Goal: Task Accomplishment & Management: Manage account settings

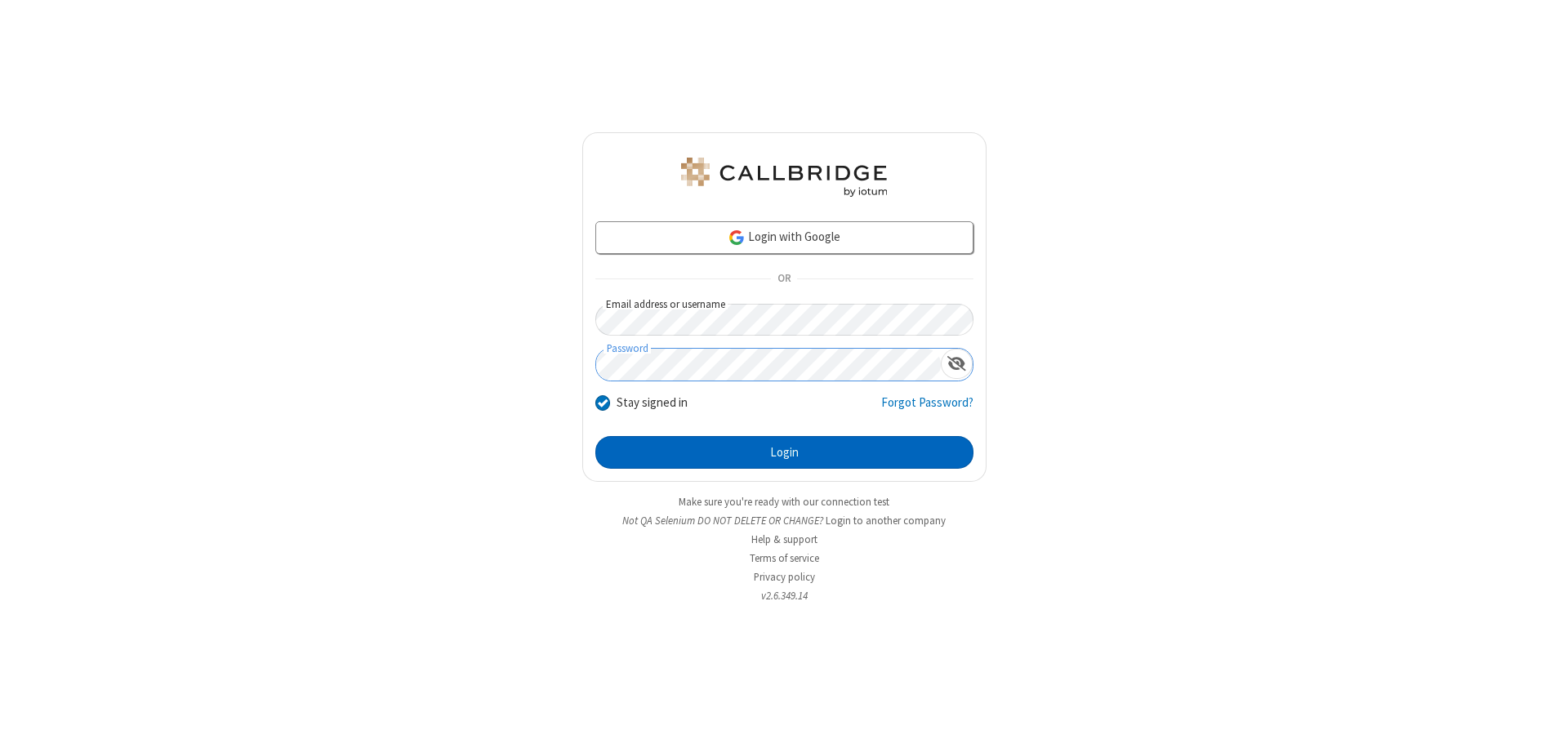
click at [784, 453] on button "Login" at bounding box center [784, 452] width 378 height 32
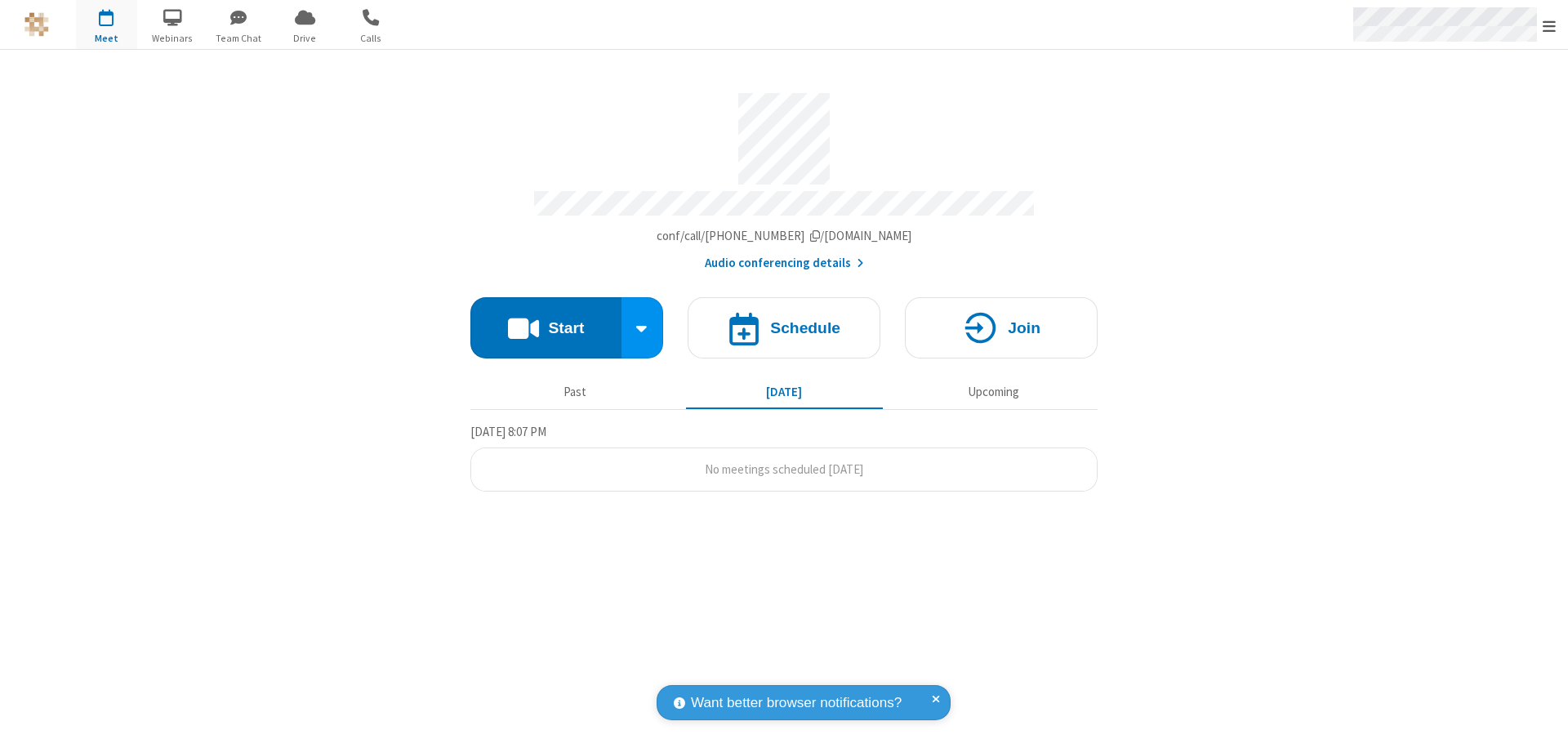
click at [1550, 25] on span "Open menu" at bounding box center [1550, 27] width 13 height 17
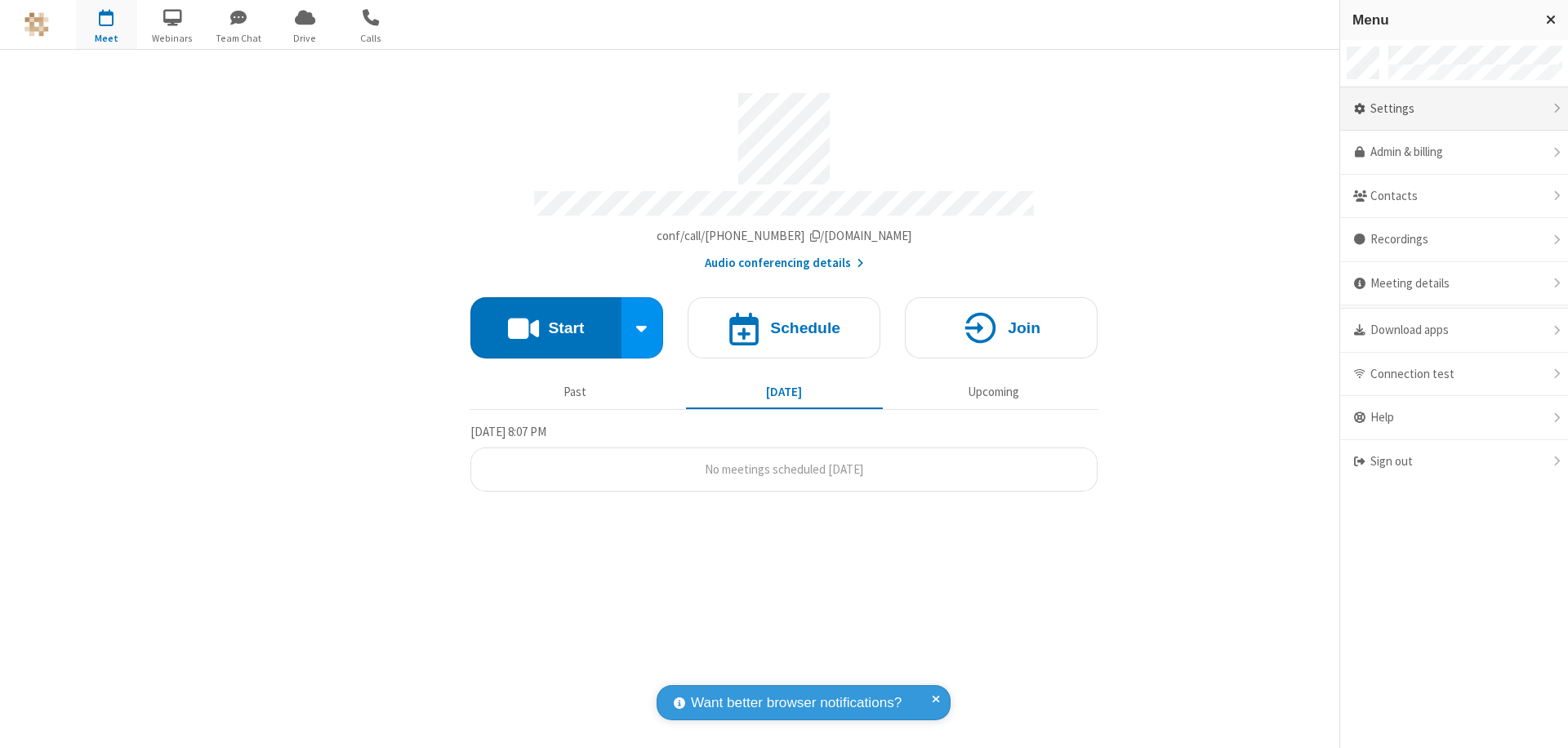
click at [1454, 109] on div "Settings" at bounding box center [1454, 109] width 228 height 44
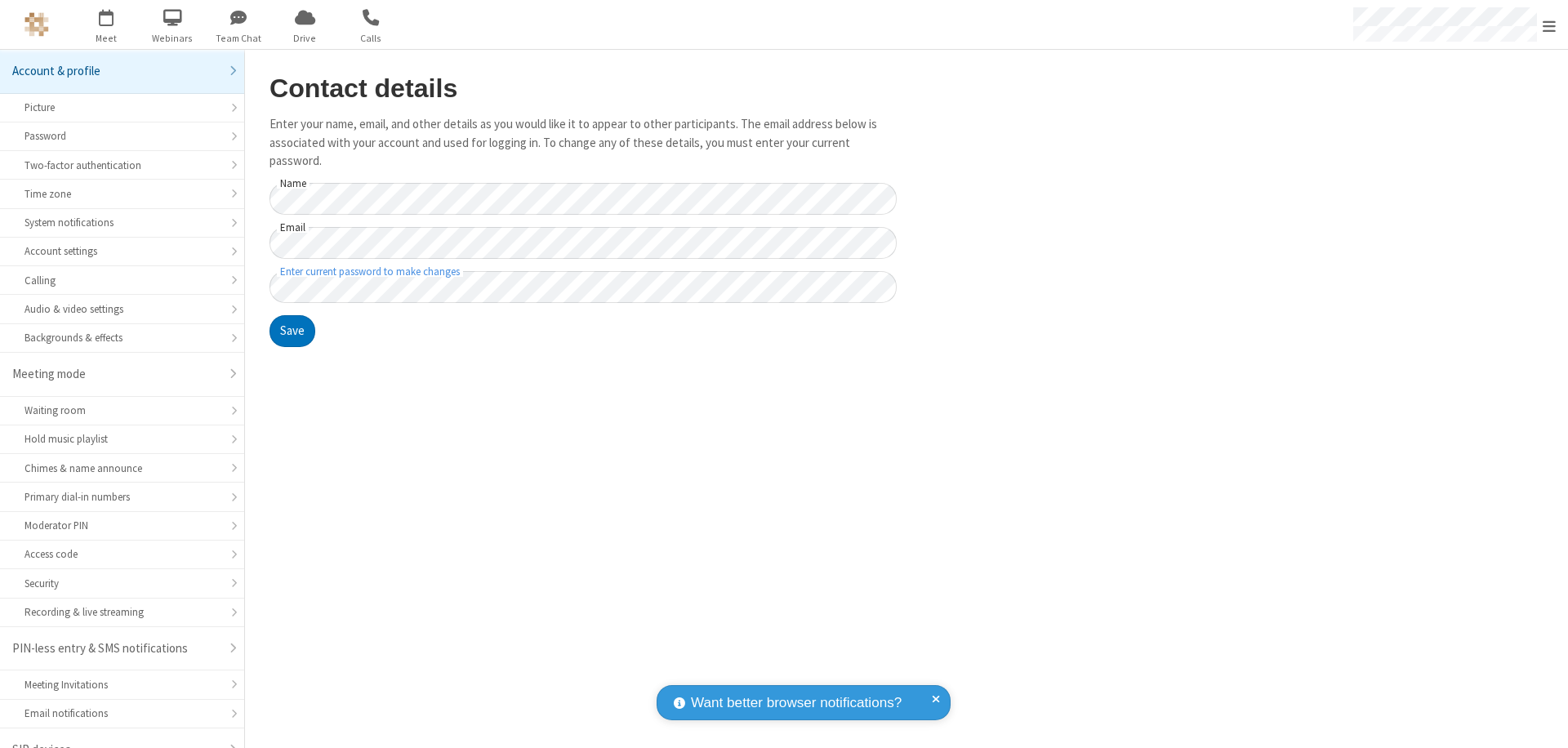
scroll to position [23, 0]
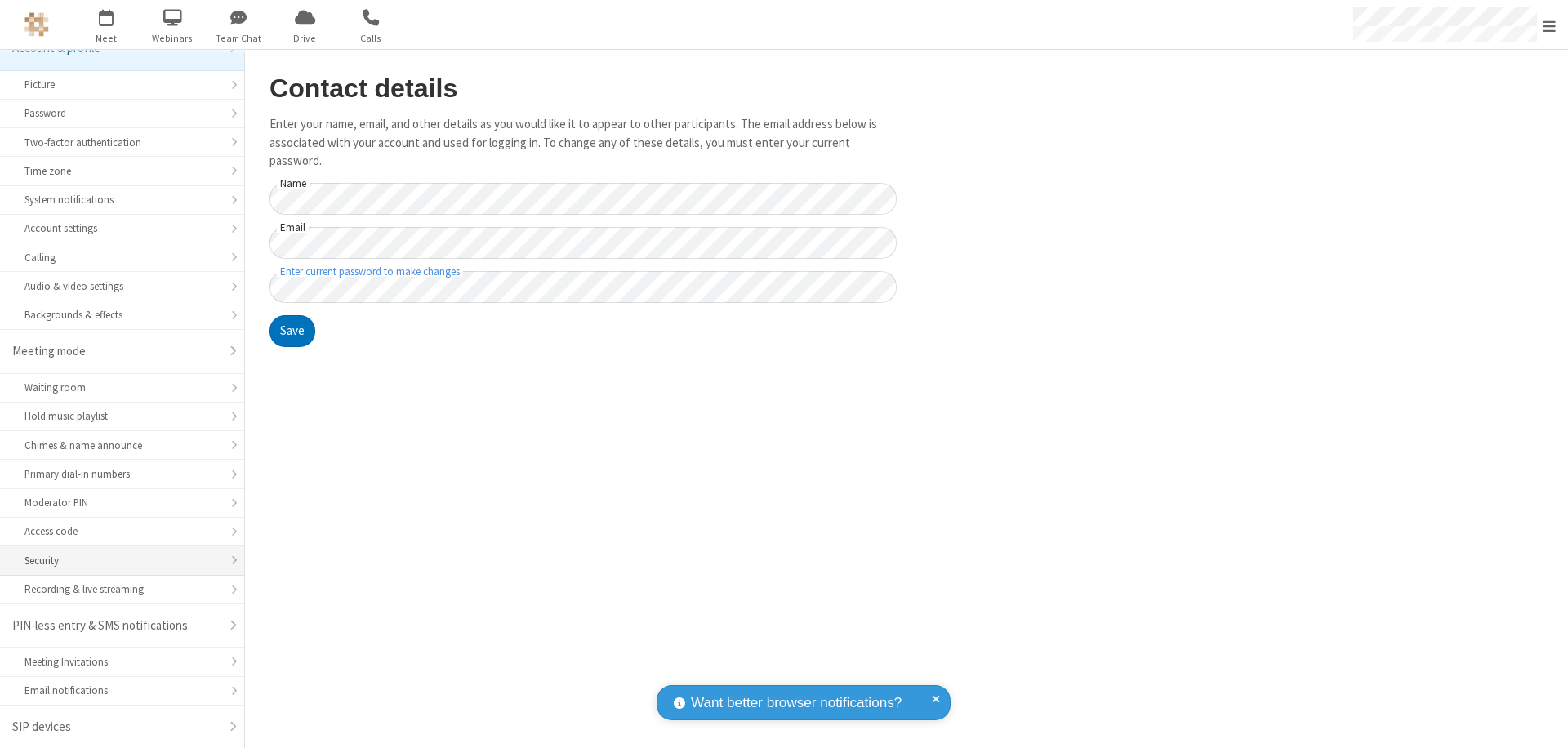
click at [116, 560] on div "Security" at bounding box center [121, 561] width 195 height 16
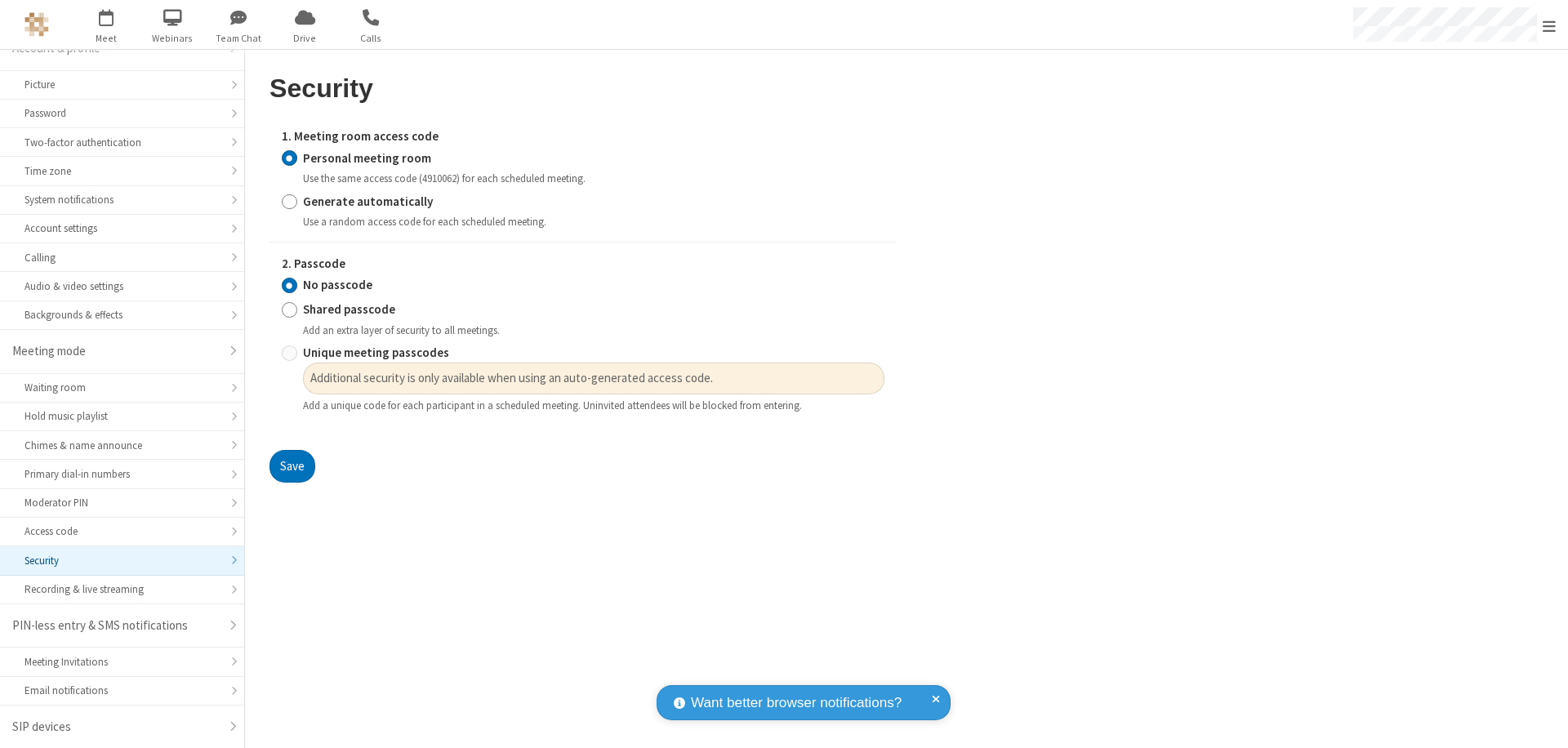
click at [289, 201] on input "Generate automatically" at bounding box center [289, 201] width 16 height 17
radio input "true"
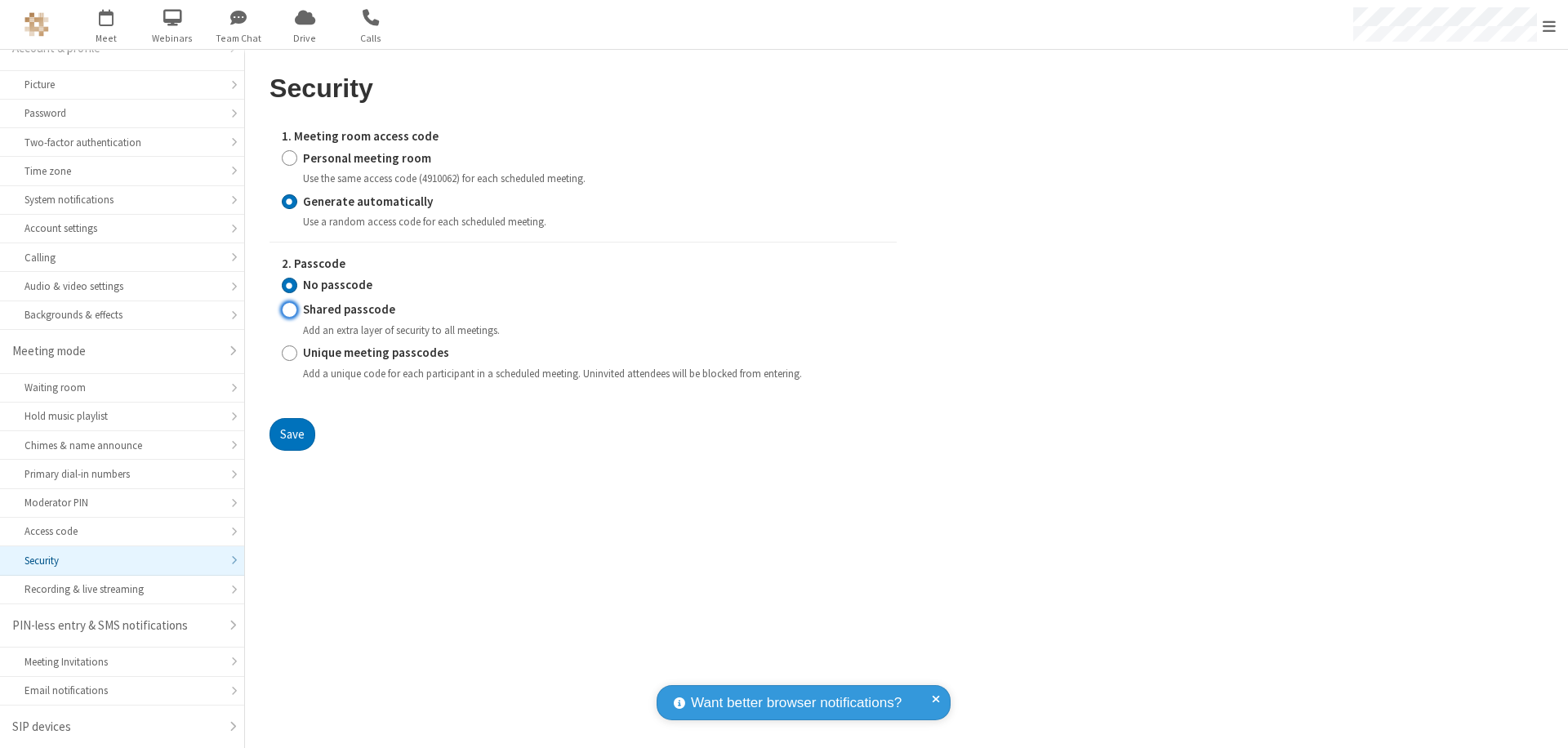
click at [289, 310] on input "Shared passcode" at bounding box center [289, 310] width 16 height 17
radio input "true"
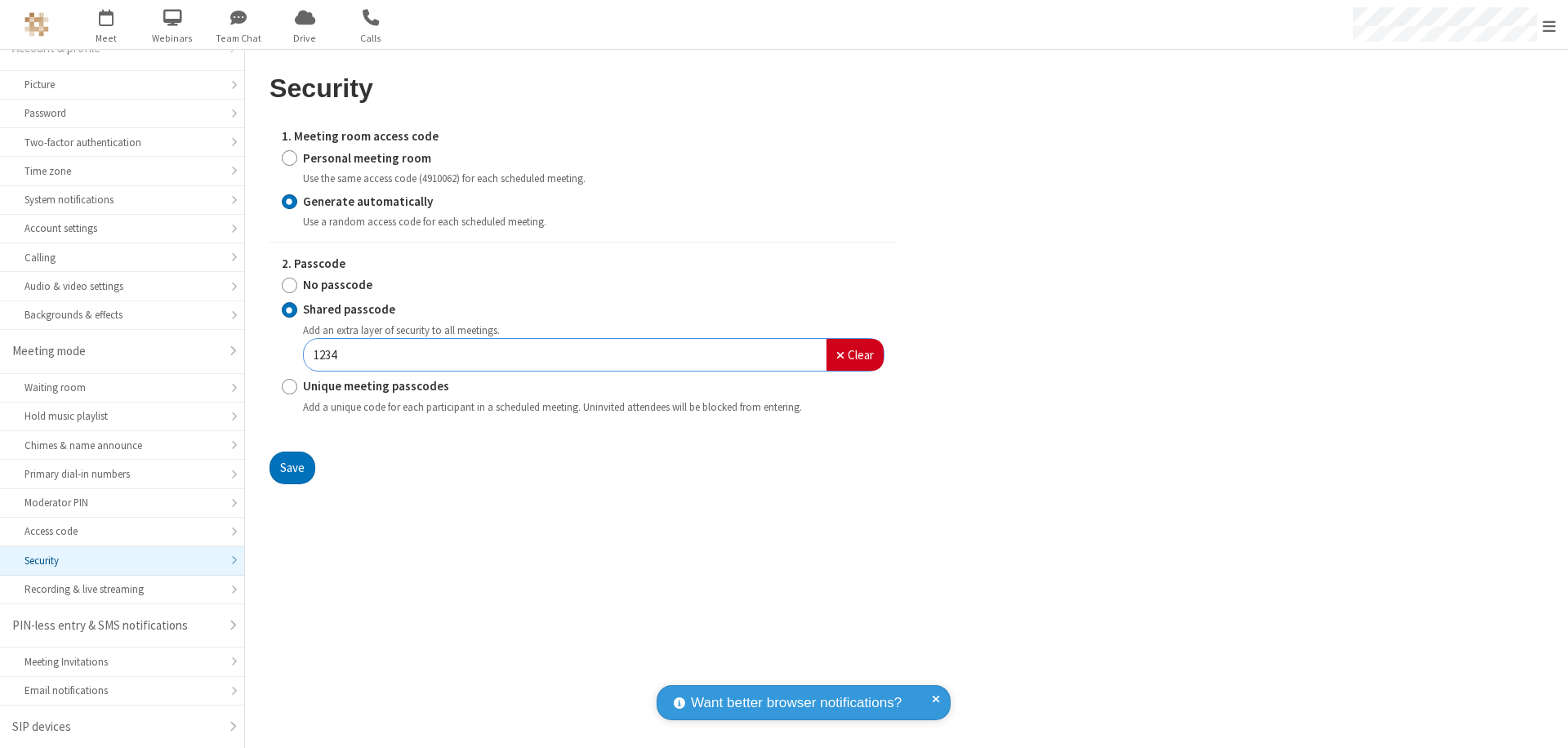
type input "1234"
click at [292, 467] on button "Save" at bounding box center [292, 468] width 46 height 32
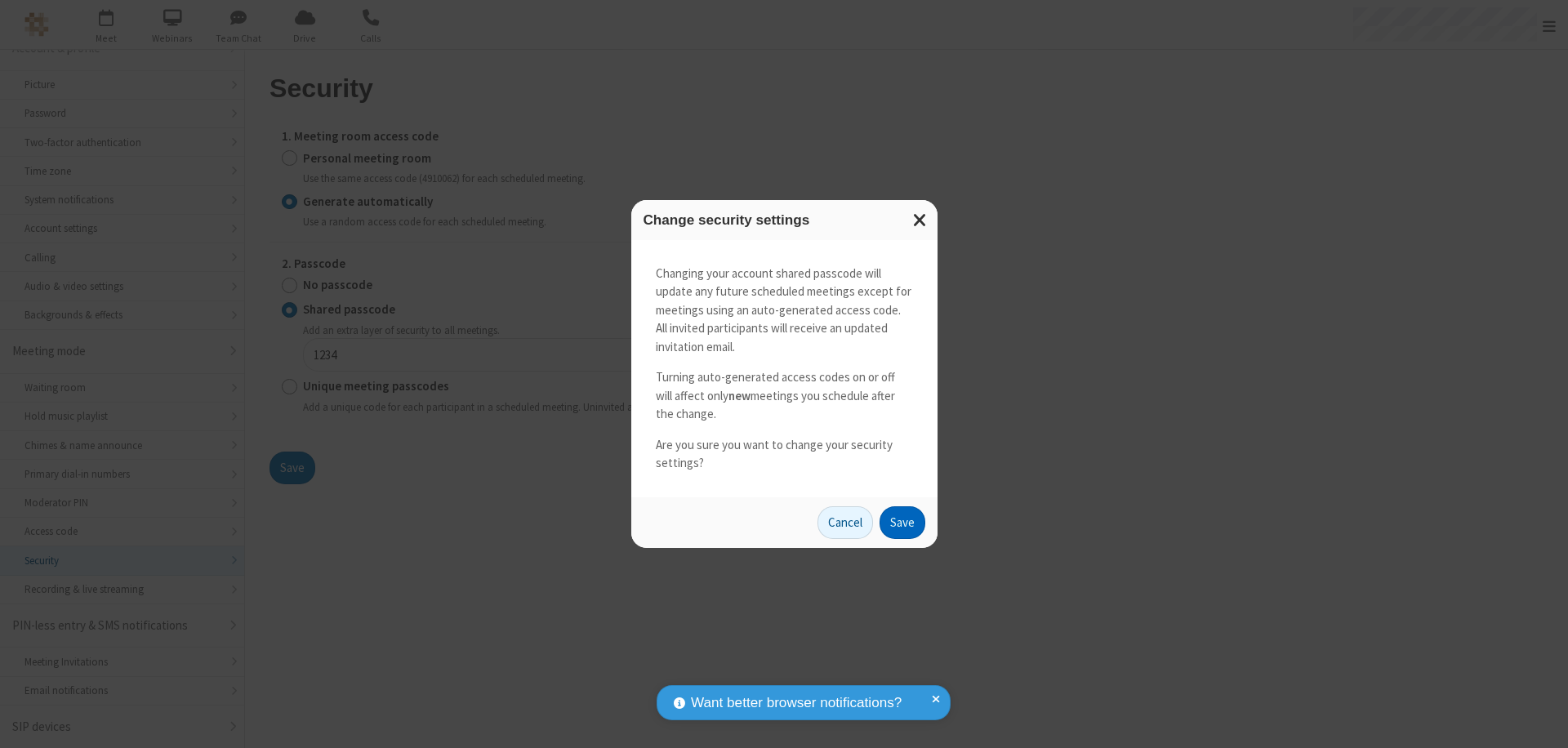
click at [902, 522] on button "Save" at bounding box center [902, 522] width 46 height 32
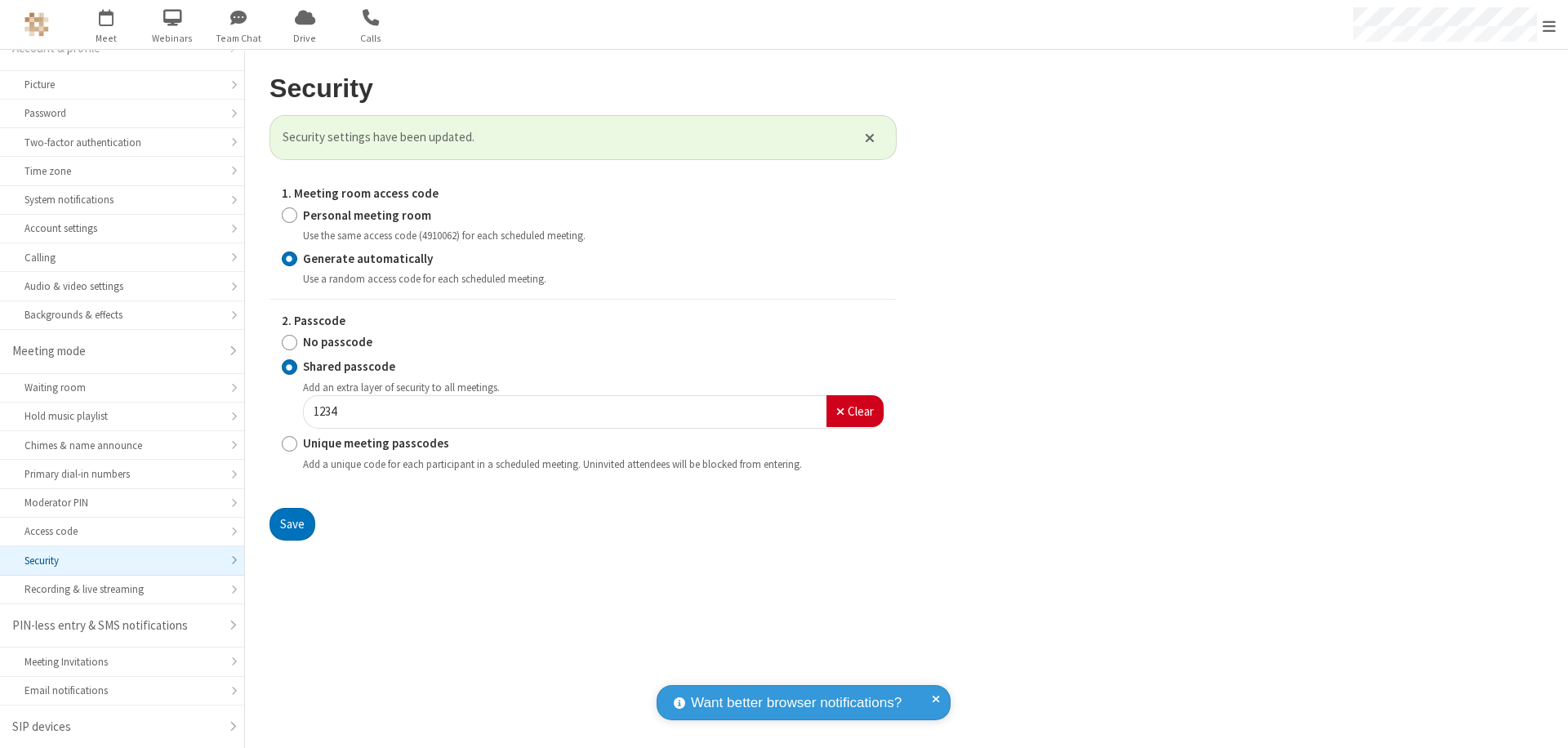
click at [1550, 25] on span "Open menu" at bounding box center [1550, 27] width 13 height 17
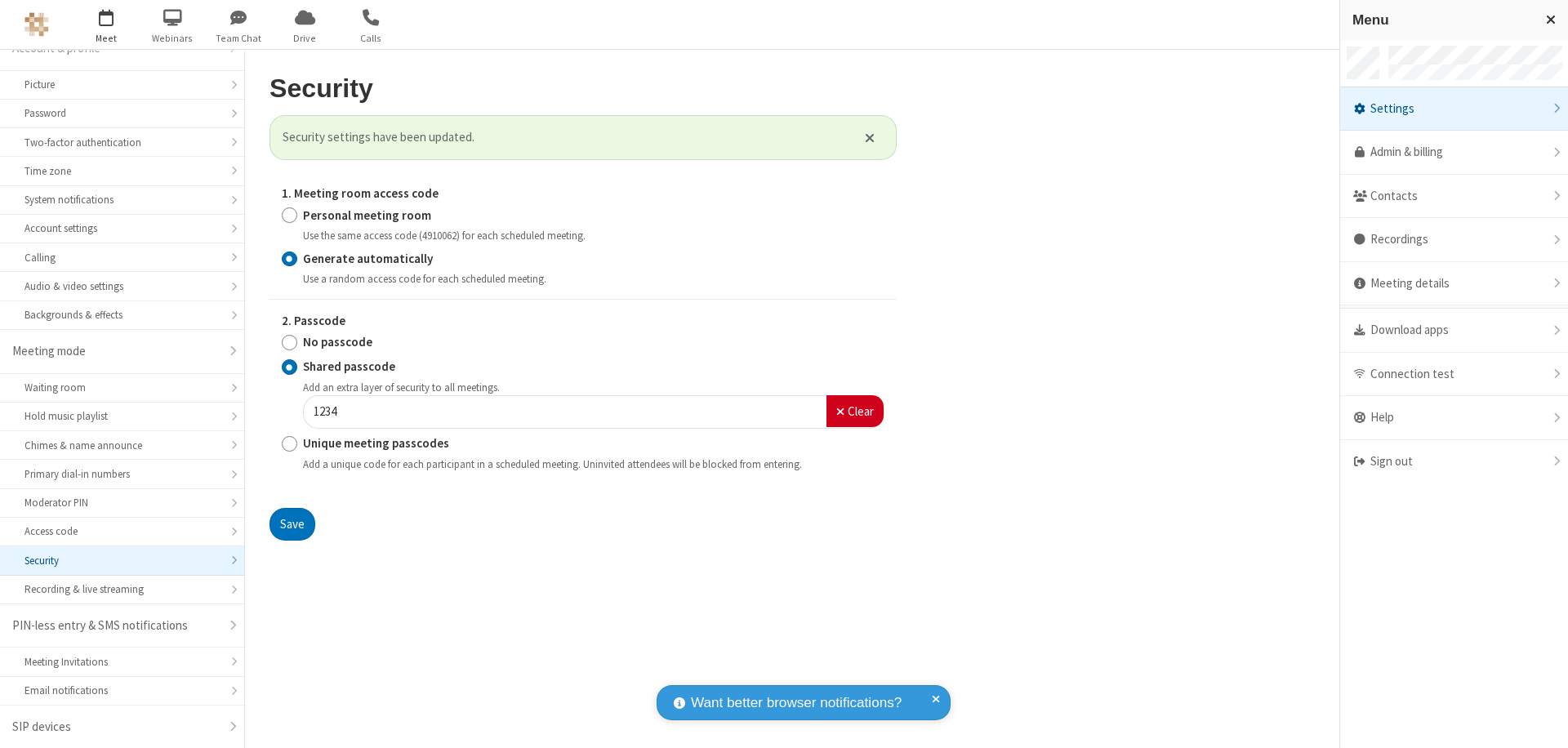
click at [106, 24] on span "button" at bounding box center [106, 17] width 61 height 27
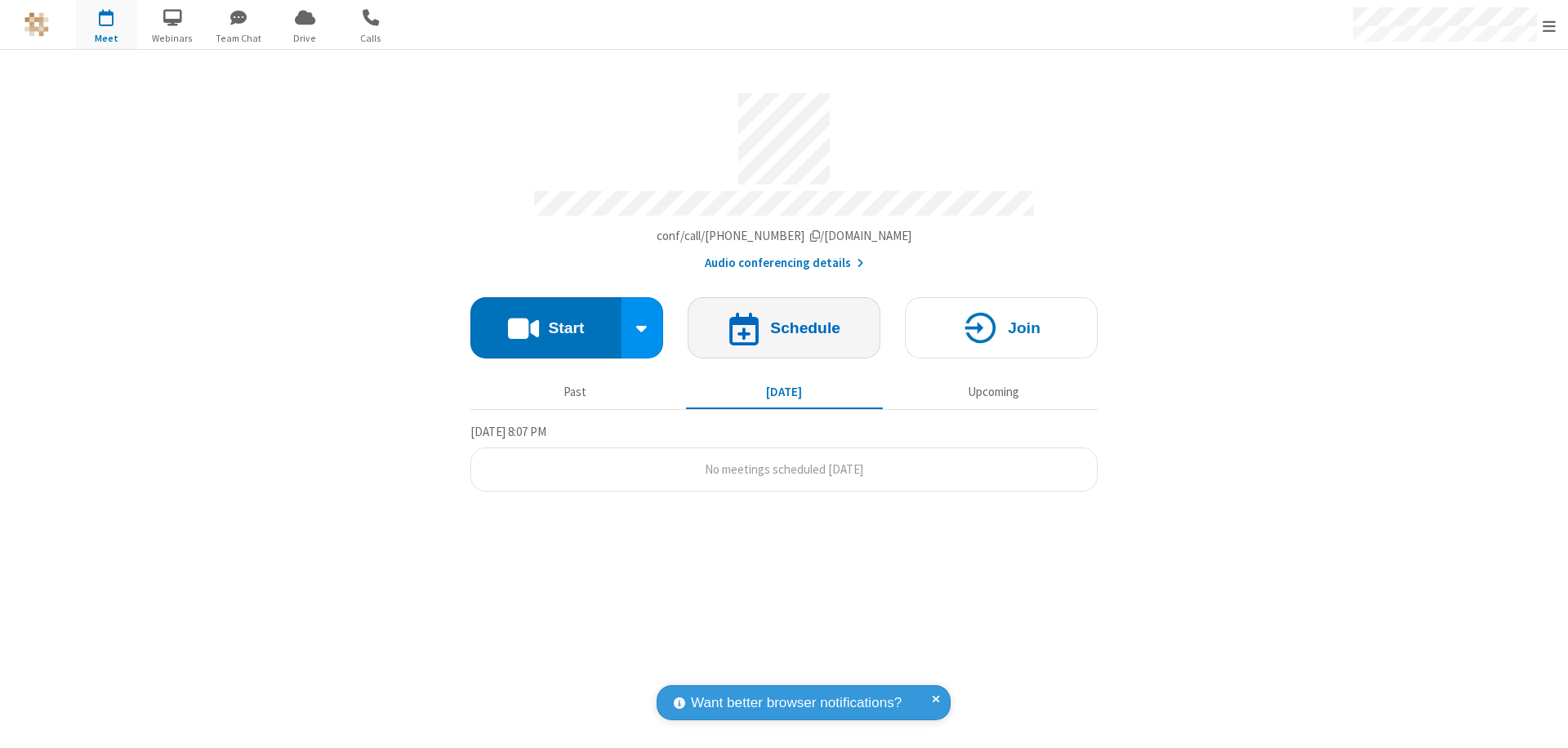
click at [784, 320] on h4 "Schedule" at bounding box center [805, 327] width 71 height 16
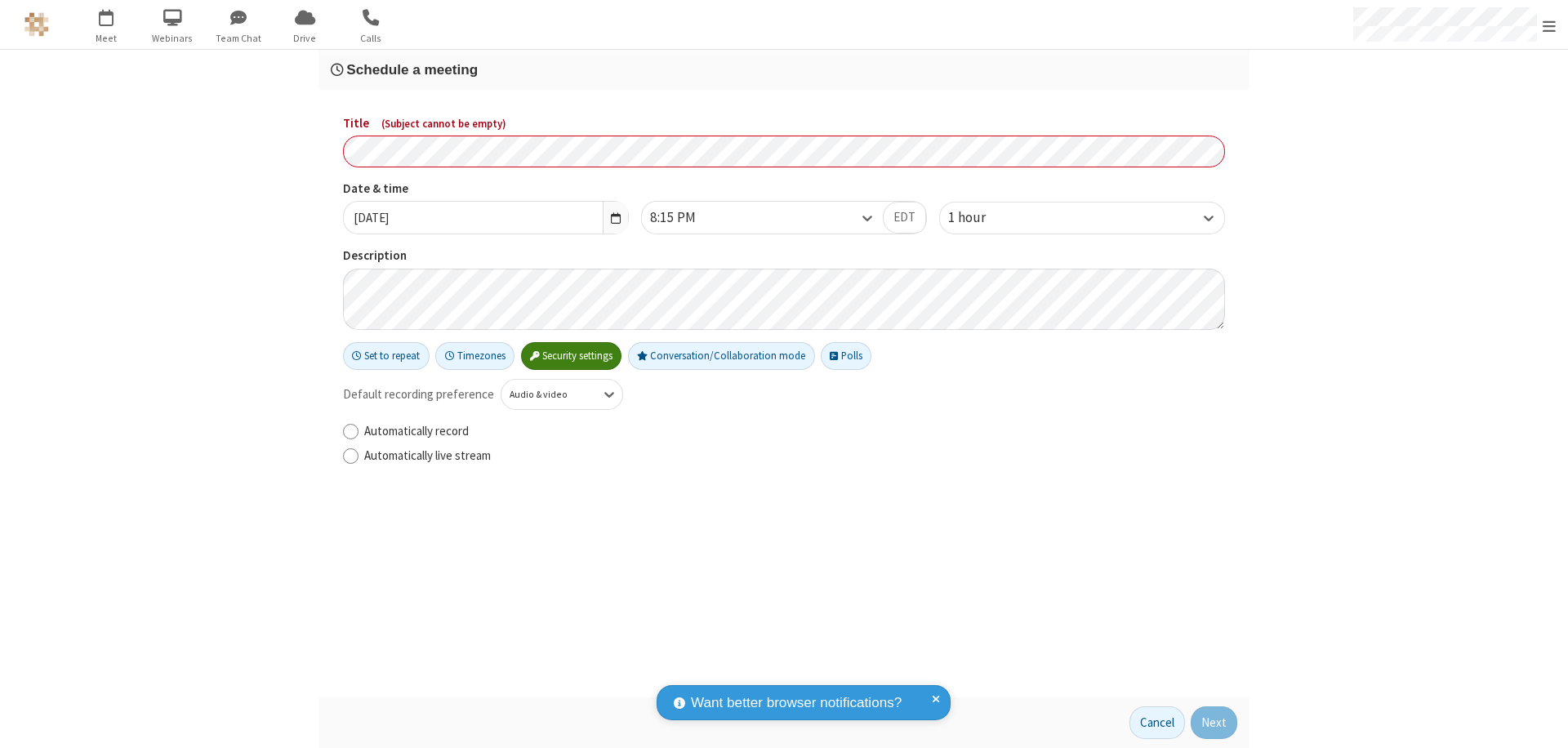
click at [784, 70] on h3 "Schedule a meeting" at bounding box center [784, 70] width 907 height 16
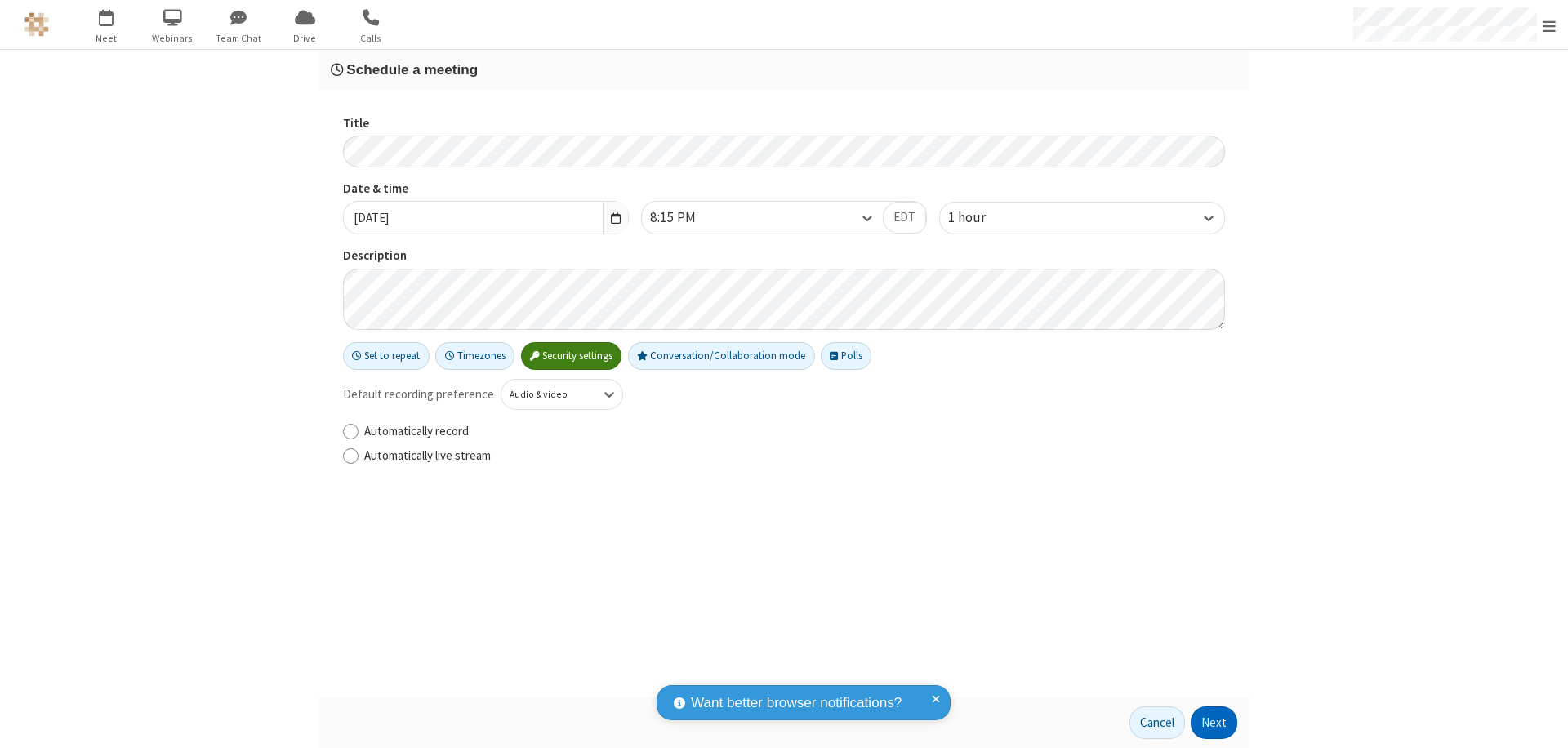
click at [1215, 723] on button "Next" at bounding box center [1214, 722] width 47 height 32
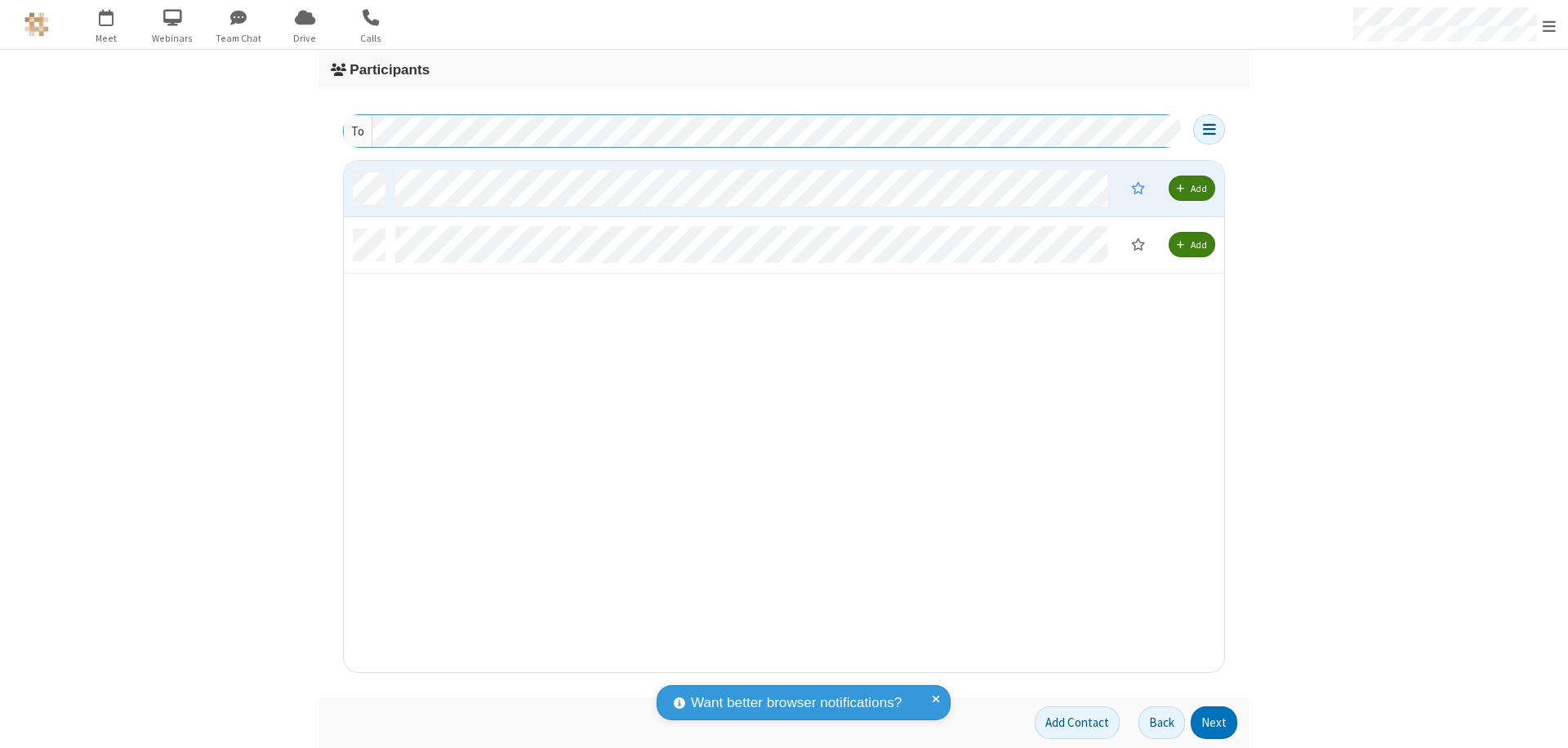
scroll to position [499, 868]
click at [1215, 723] on button "Next" at bounding box center [1214, 722] width 47 height 32
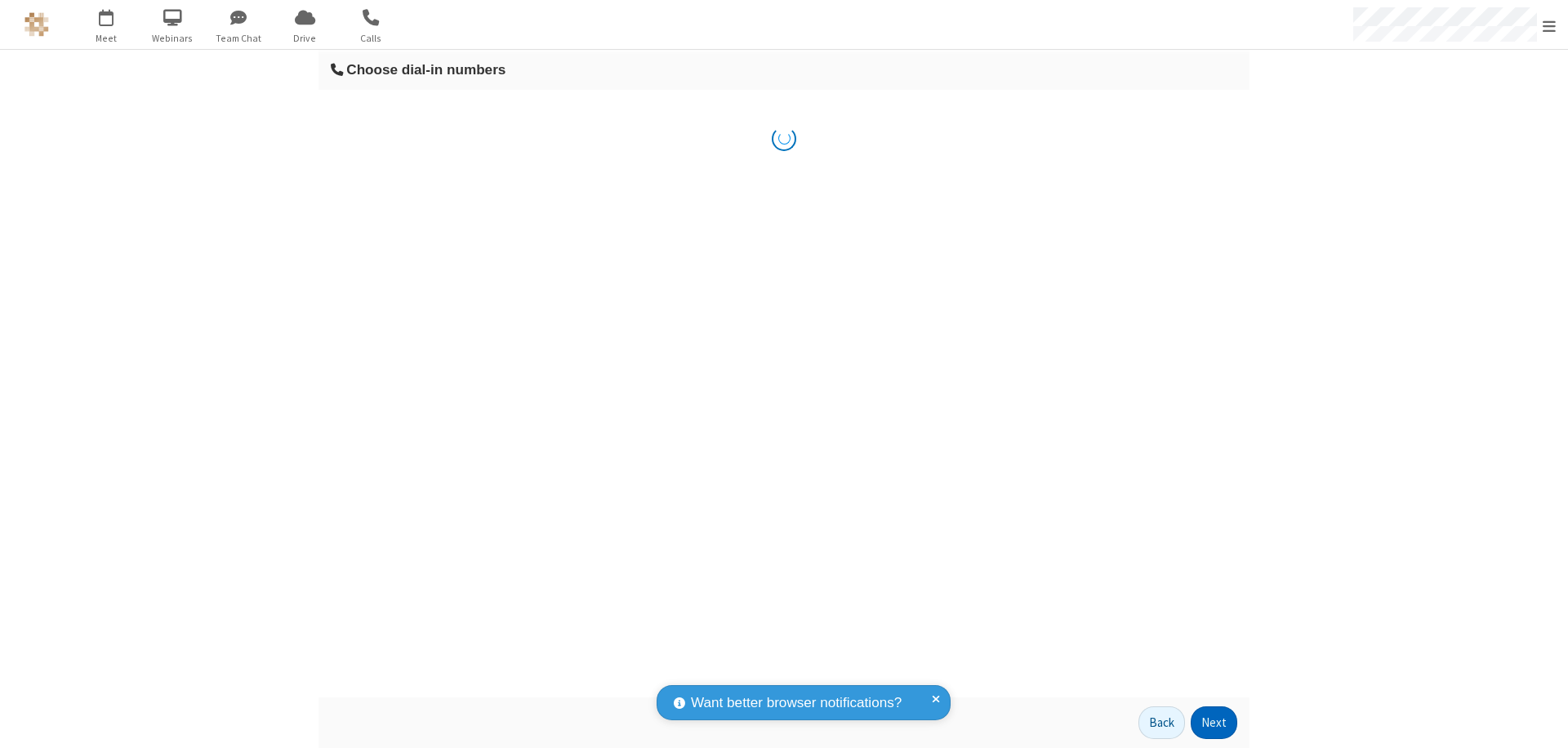
click at [1215, 723] on button "Next" at bounding box center [1214, 722] width 47 height 32
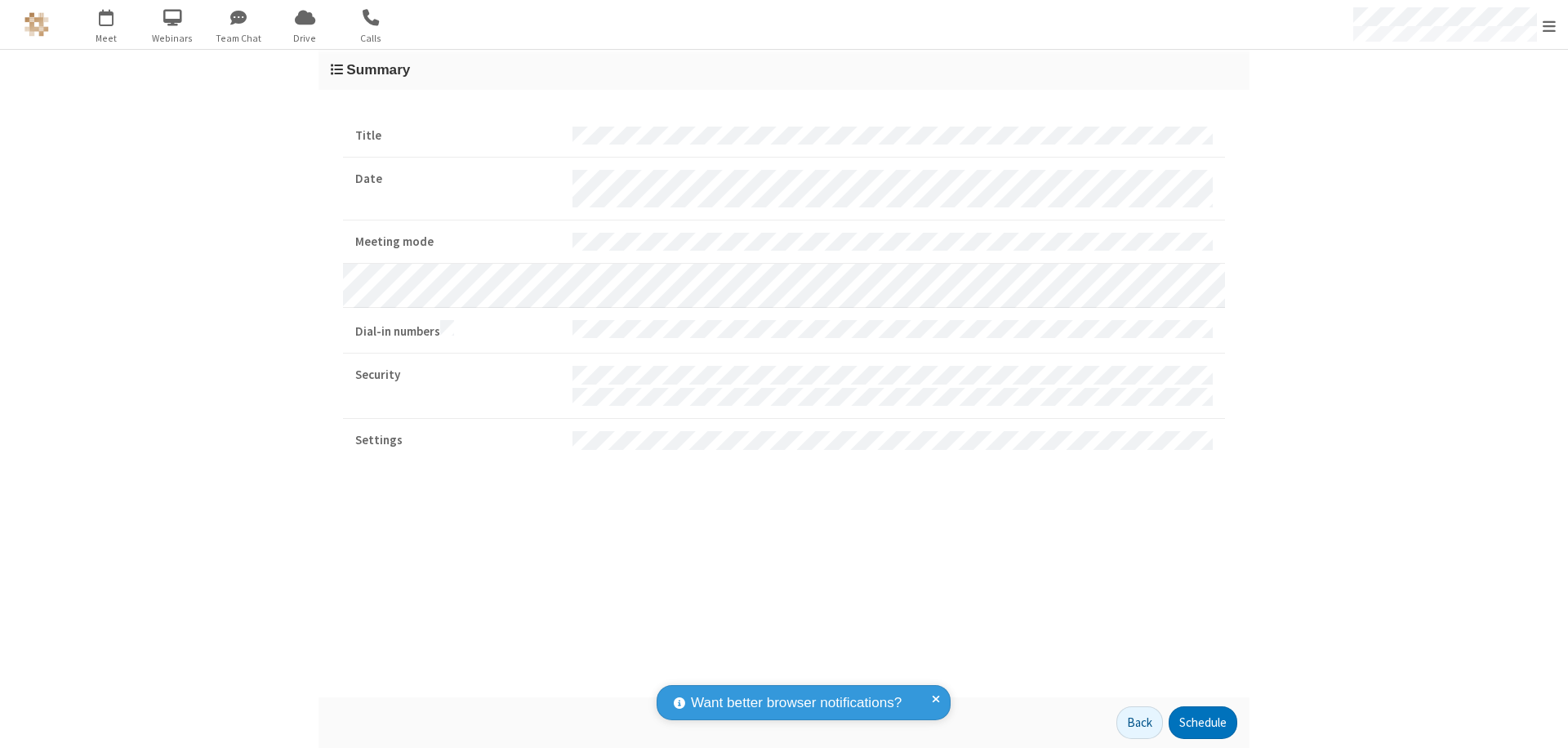
click at [1202, 723] on button "Schedule" at bounding box center [1203, 722] width 69 height 32
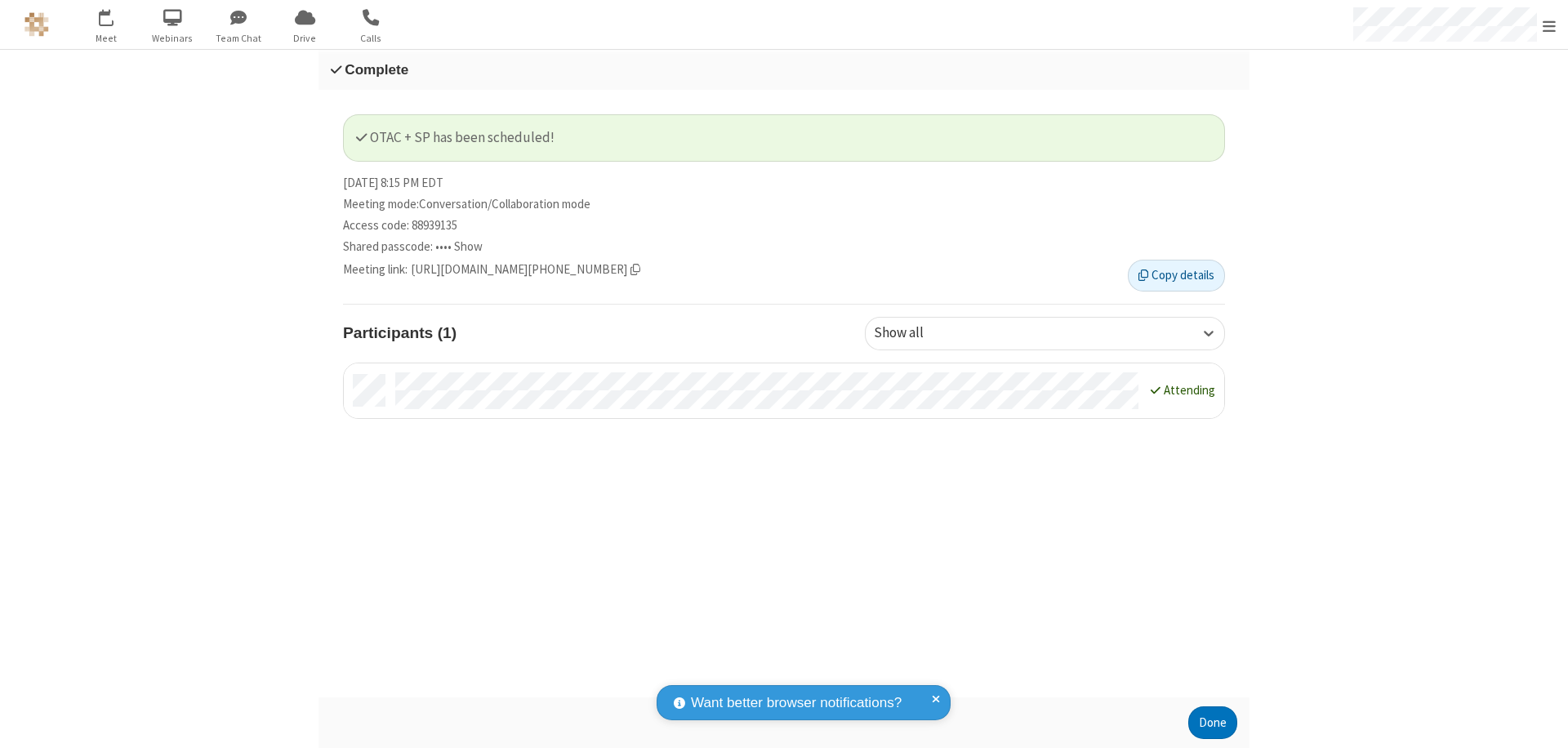
click at [1550, 24] on span "Open menu" at bounding box center [1550, 27] width 13 height 17
click at [1454, 461] on div "Sign out" at bounding box center [1454, 462] width 228 height 43
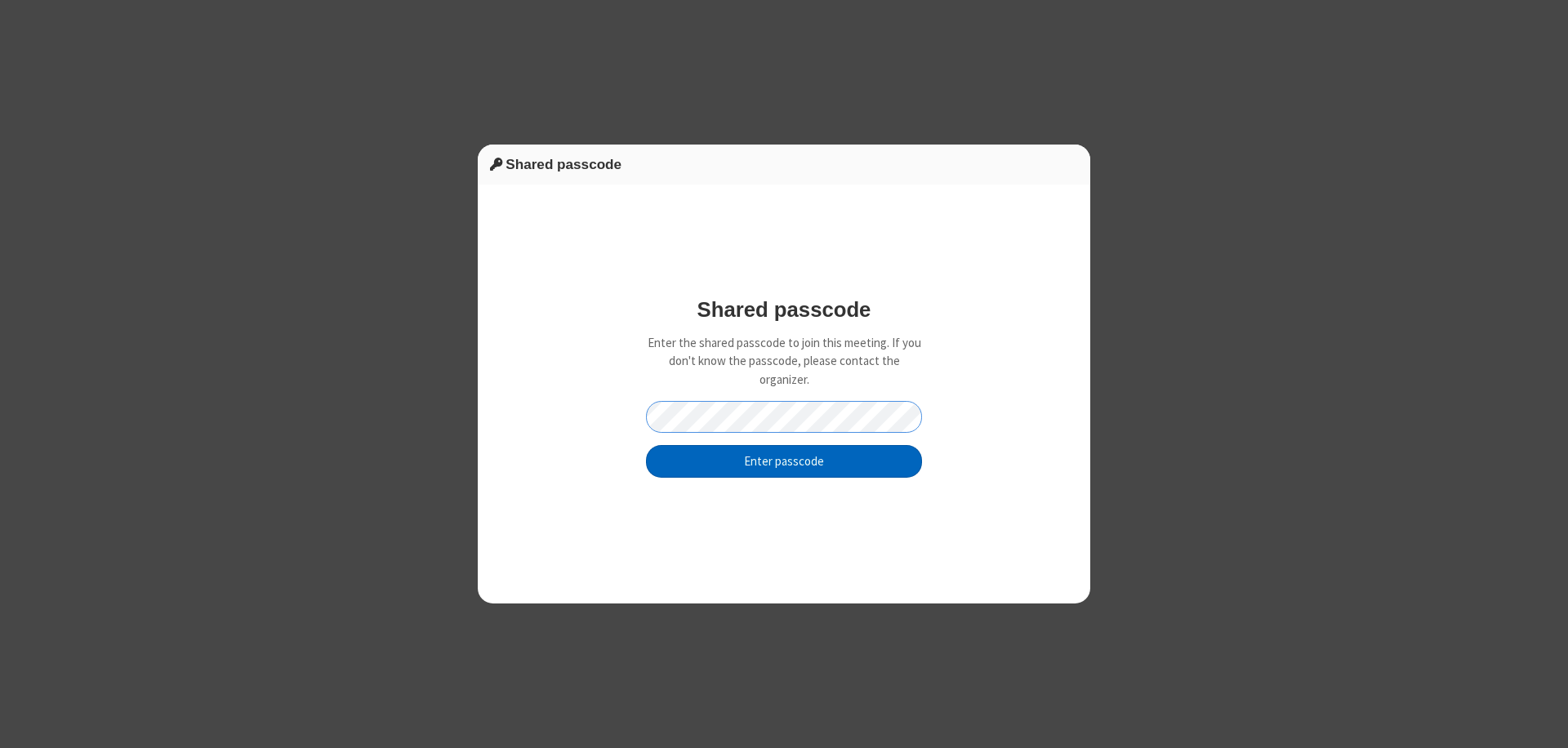
click at [784, 460] on button "Enter passcode" at bounding box center [784, 461] width 276 height 32
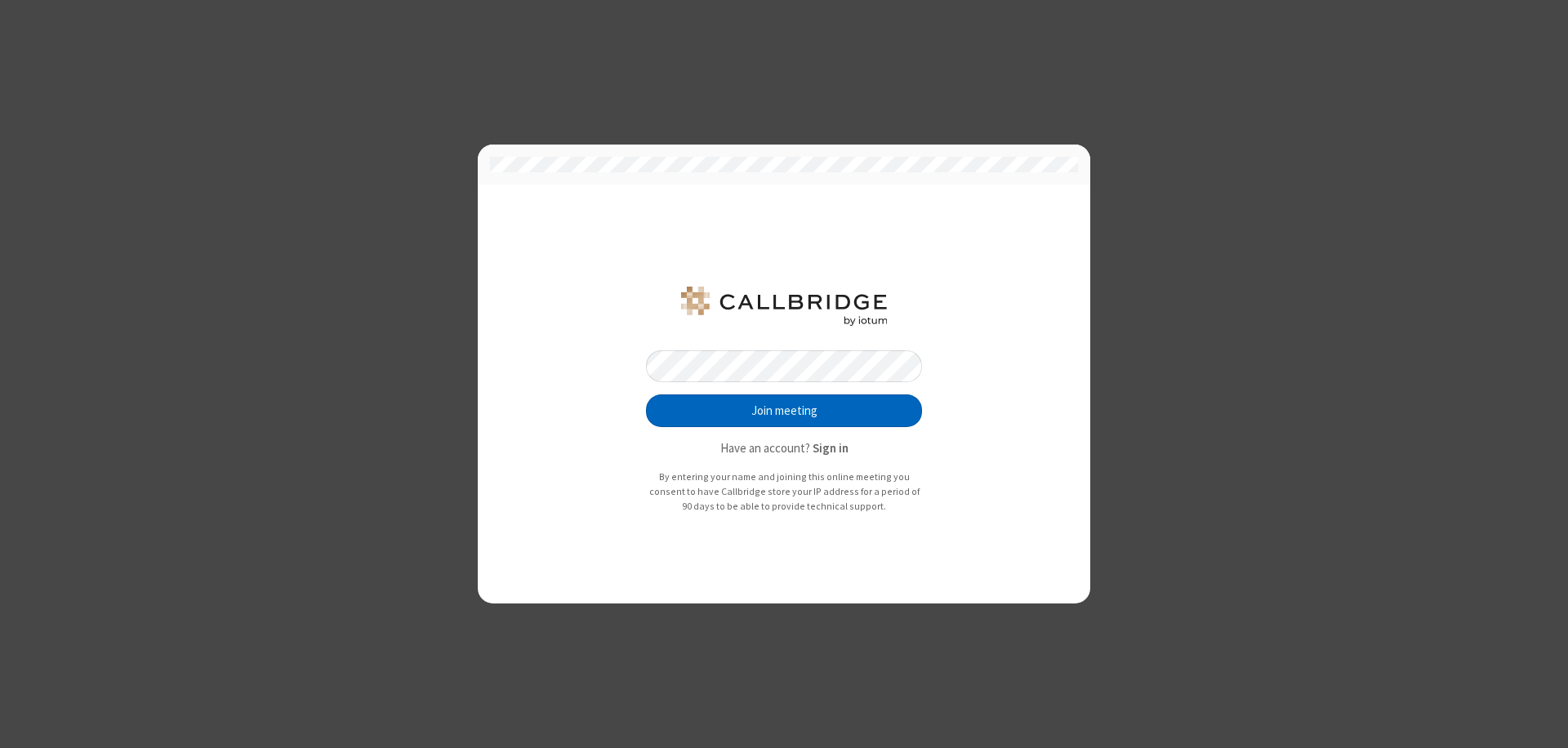
click at [784, 411] on button "Join meeting" at bounding box center [784, 411] width 276 height 32
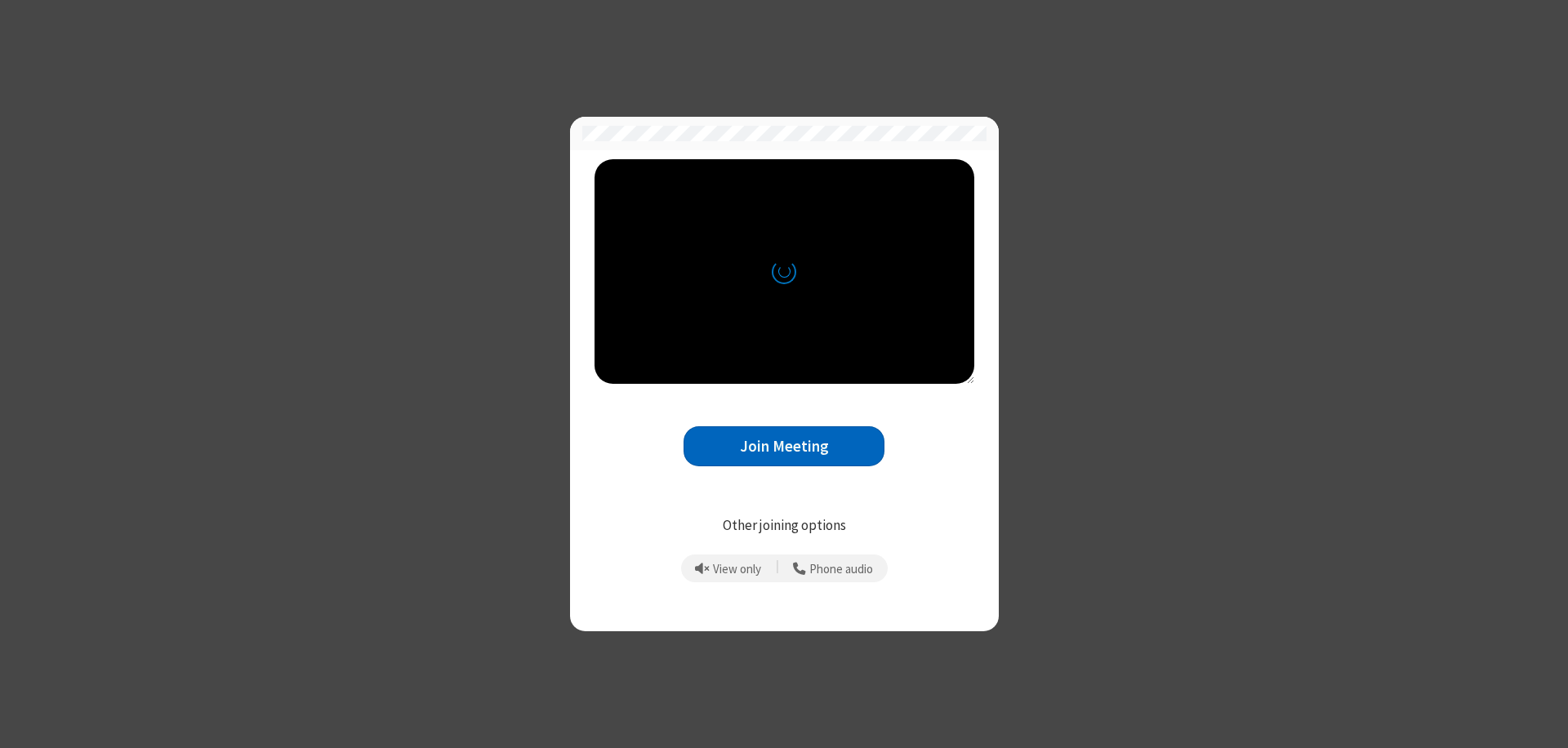
click at [784, 446] on button "Join Meeting" at bounding box center [784, 446] width 201 height 40
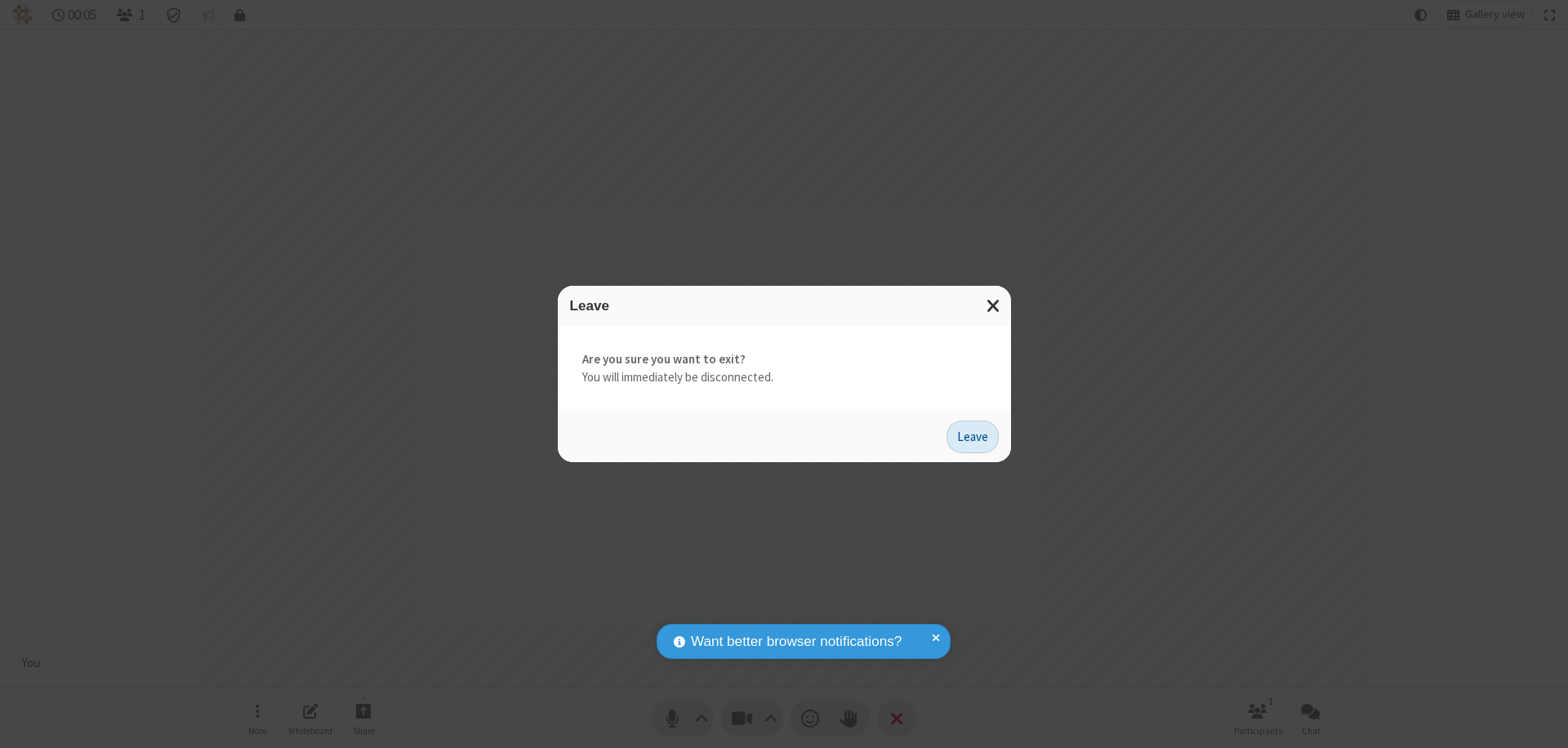
click at [973, 436] on button "Leave" at bounding box center [972, 436] width 52 height 32
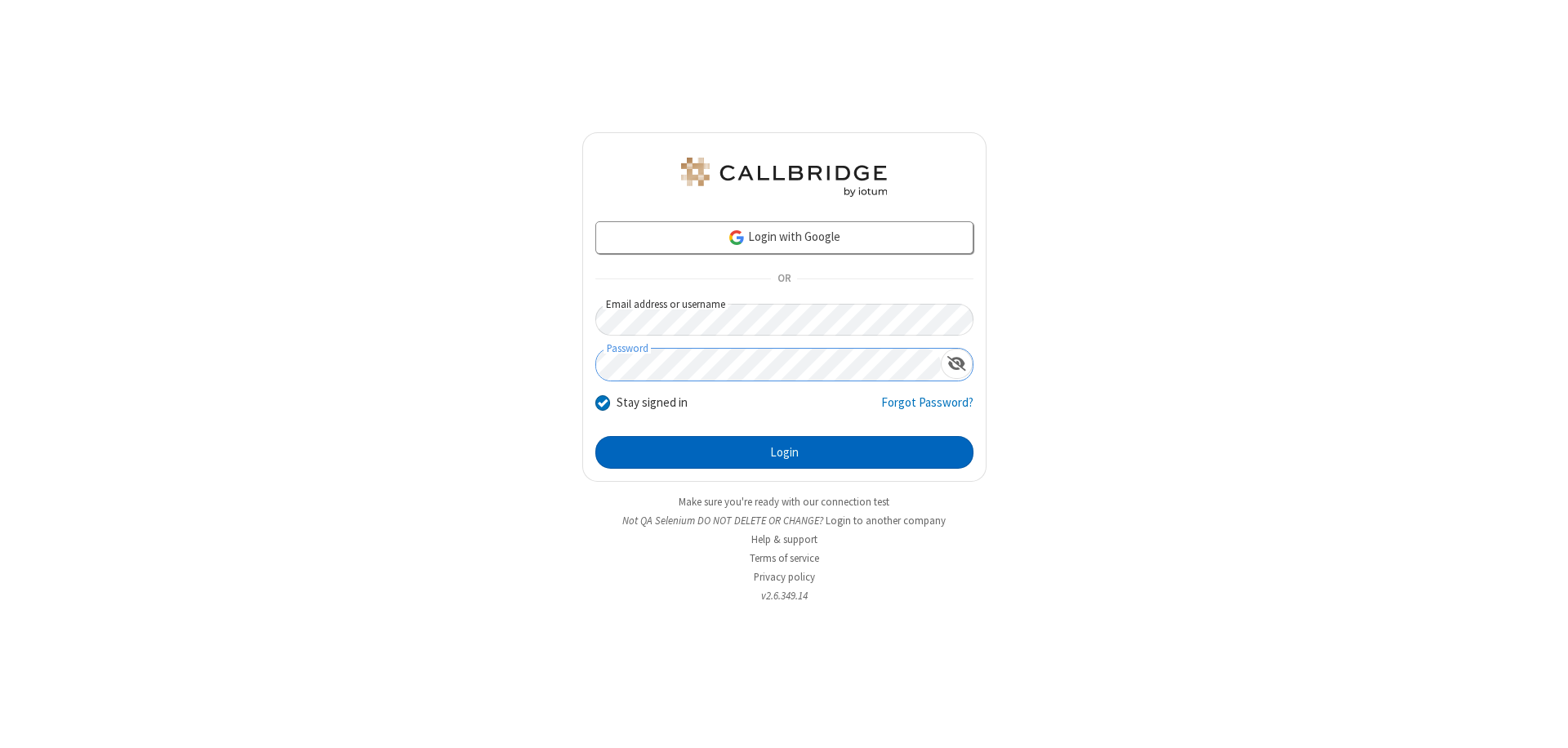
click at [784, 453] on button "Login" at bounding box center [784, 452] width 378 height 32
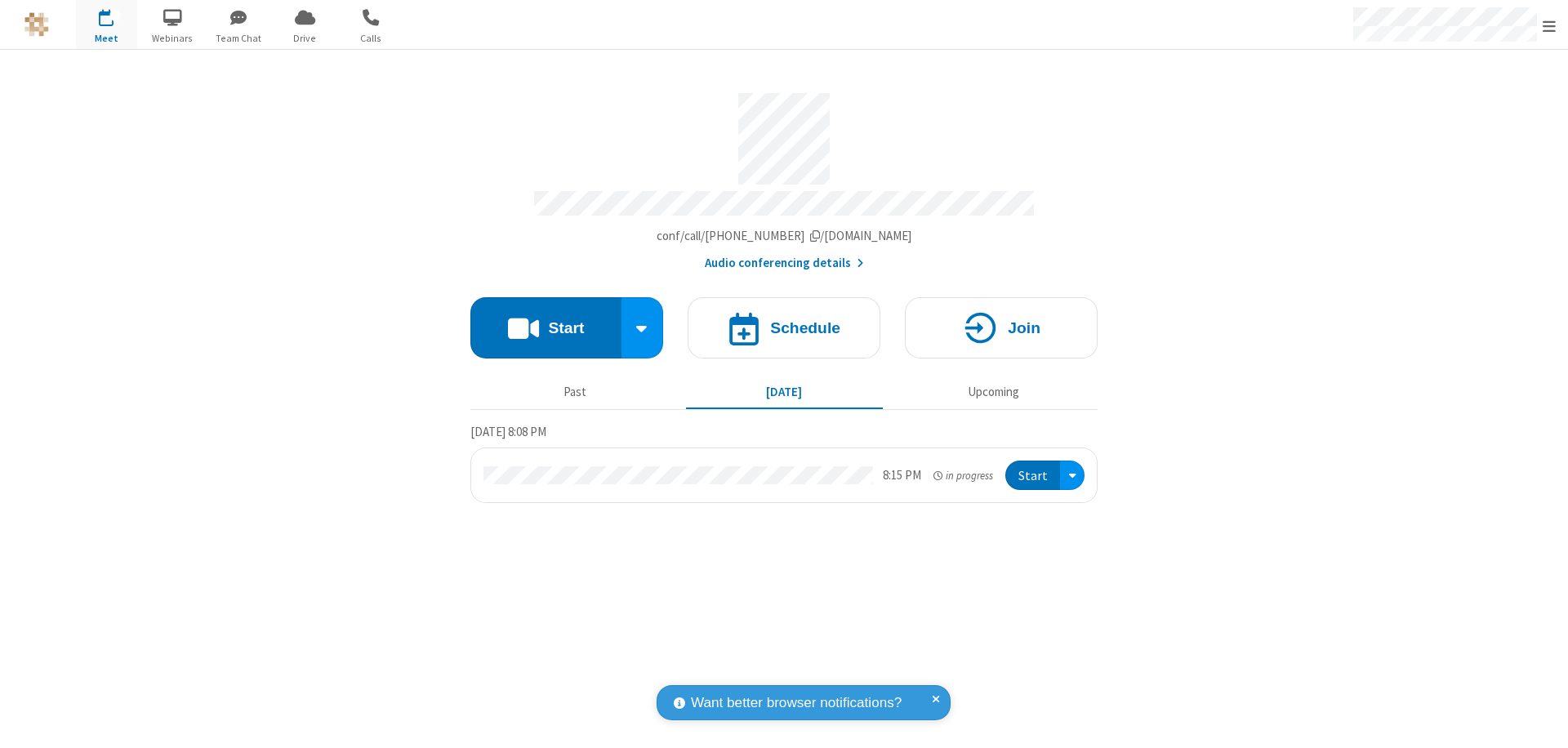
click at [1550, 25] on span "Open menu" at bounding box center [1550, 27] width 13 height 17
click at [1454, 109] on div "Settings" at bounding box center [1454, 109] width 228 height 44
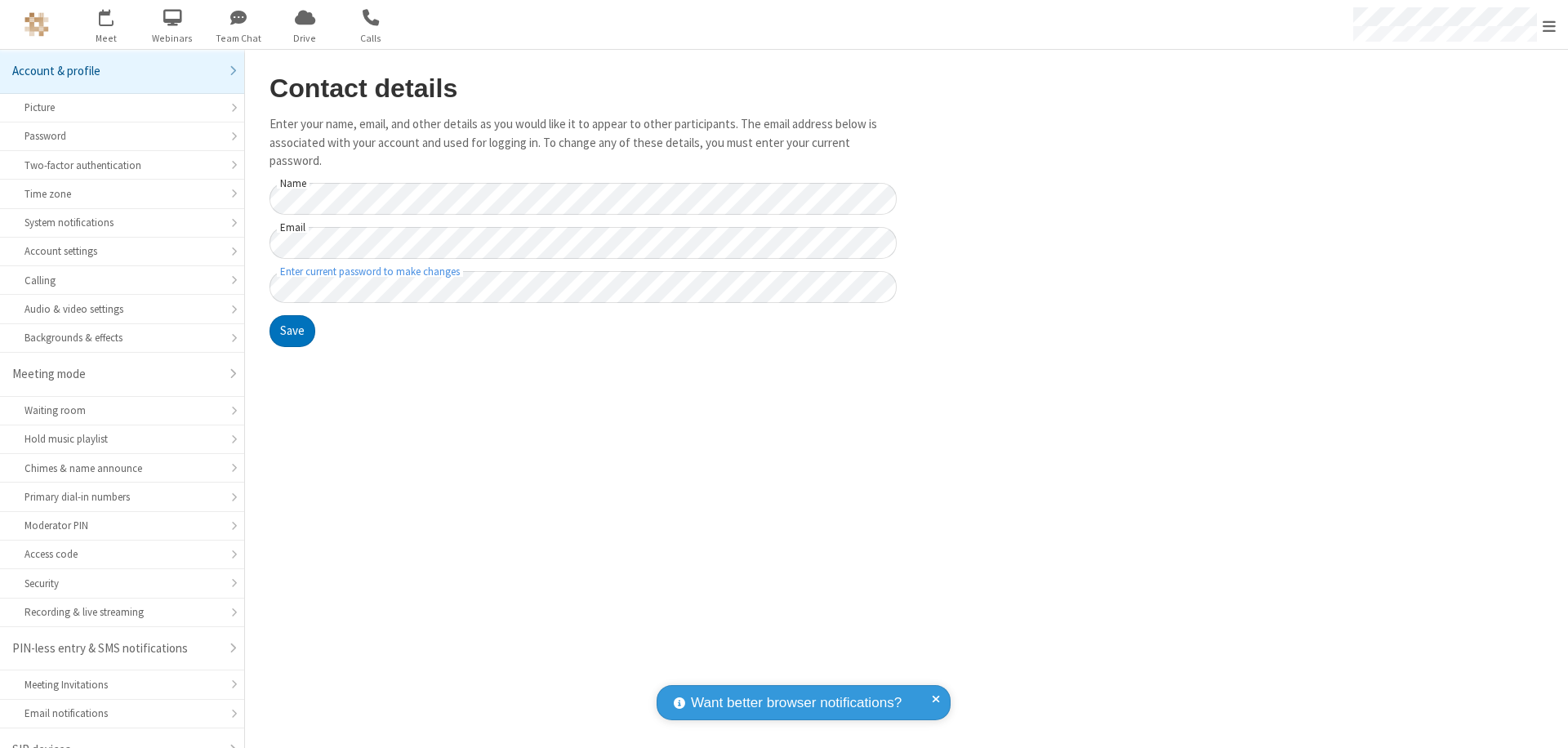
scroll to position [23, 0]
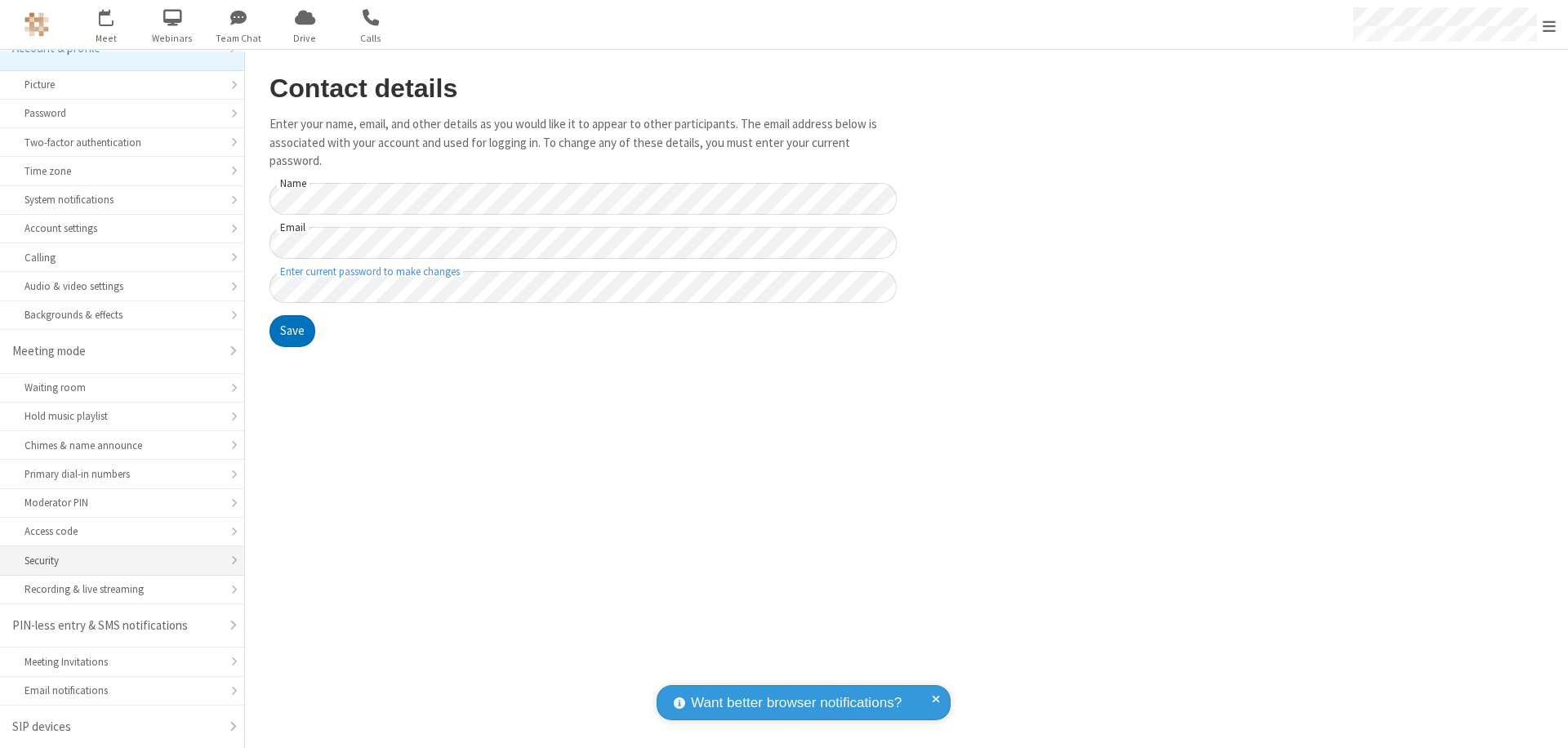
click at [116, 560] on div "Security" at bounding box center [121, 561] width 195 height 16
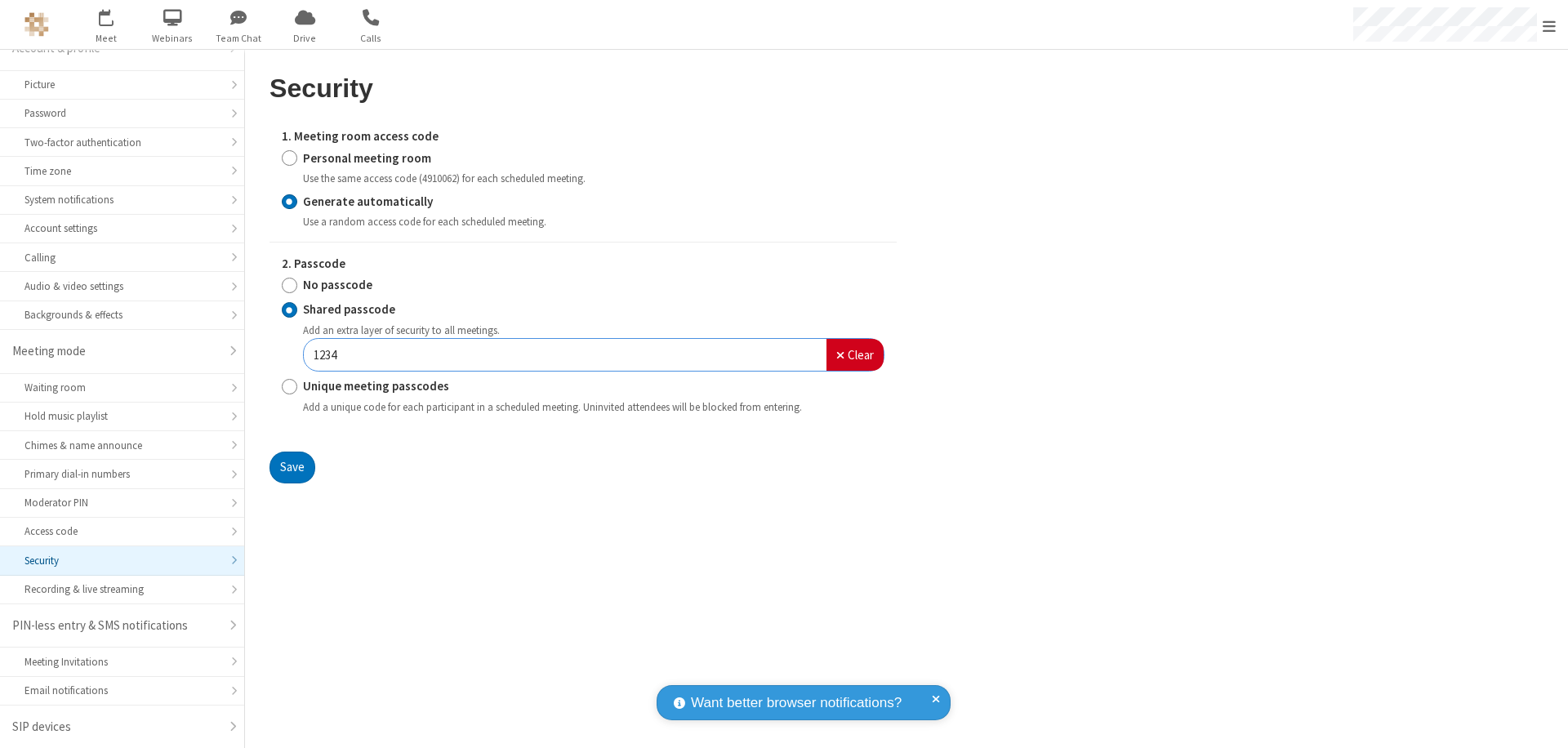
click at [289, 158] on input "Personal meeting room" at bounding box center [289, 158] width 16 height 17
radio input "true"
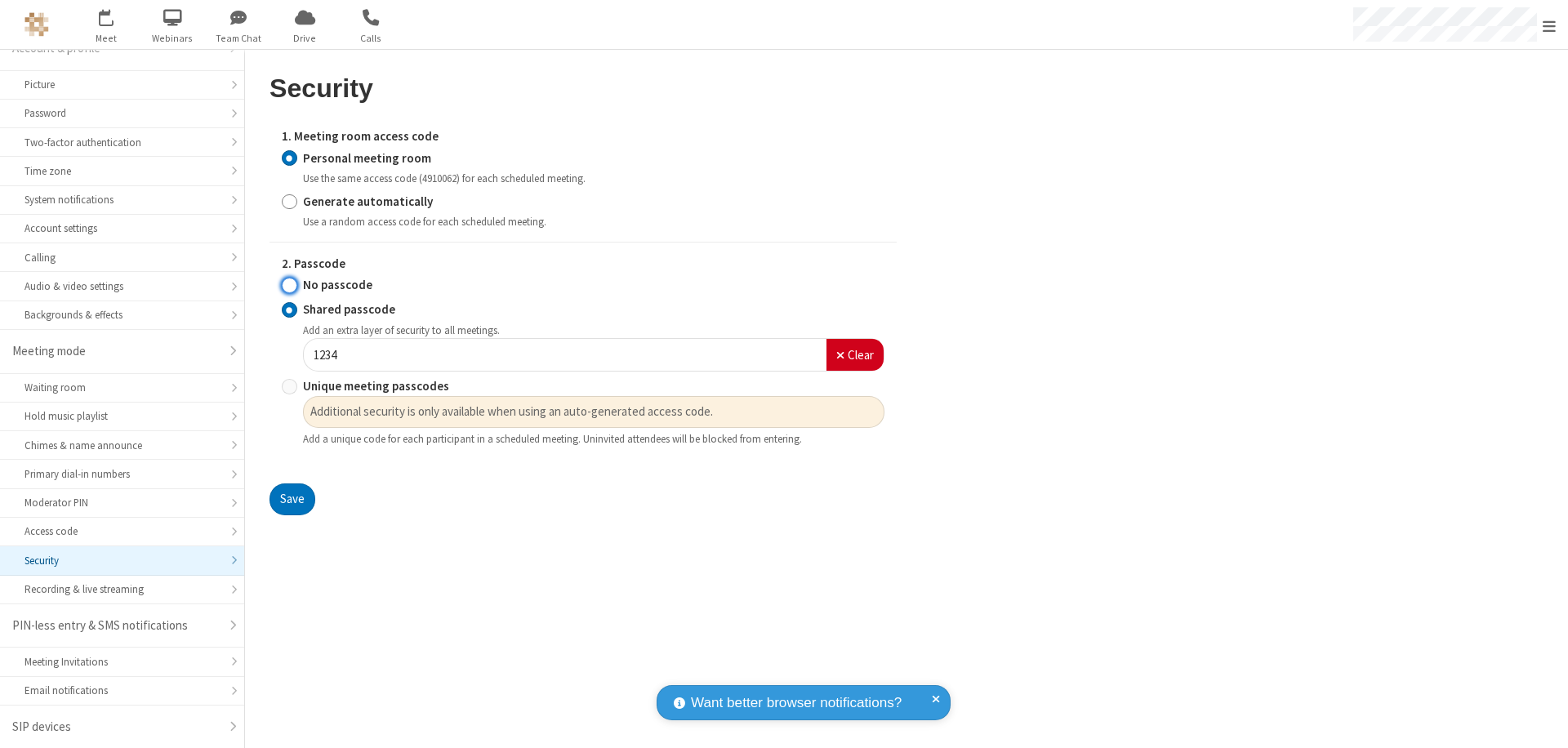
click at [289, 285] on input "No passcode" at bounding box center [289, 285] width 16 height 17
radio input "true"
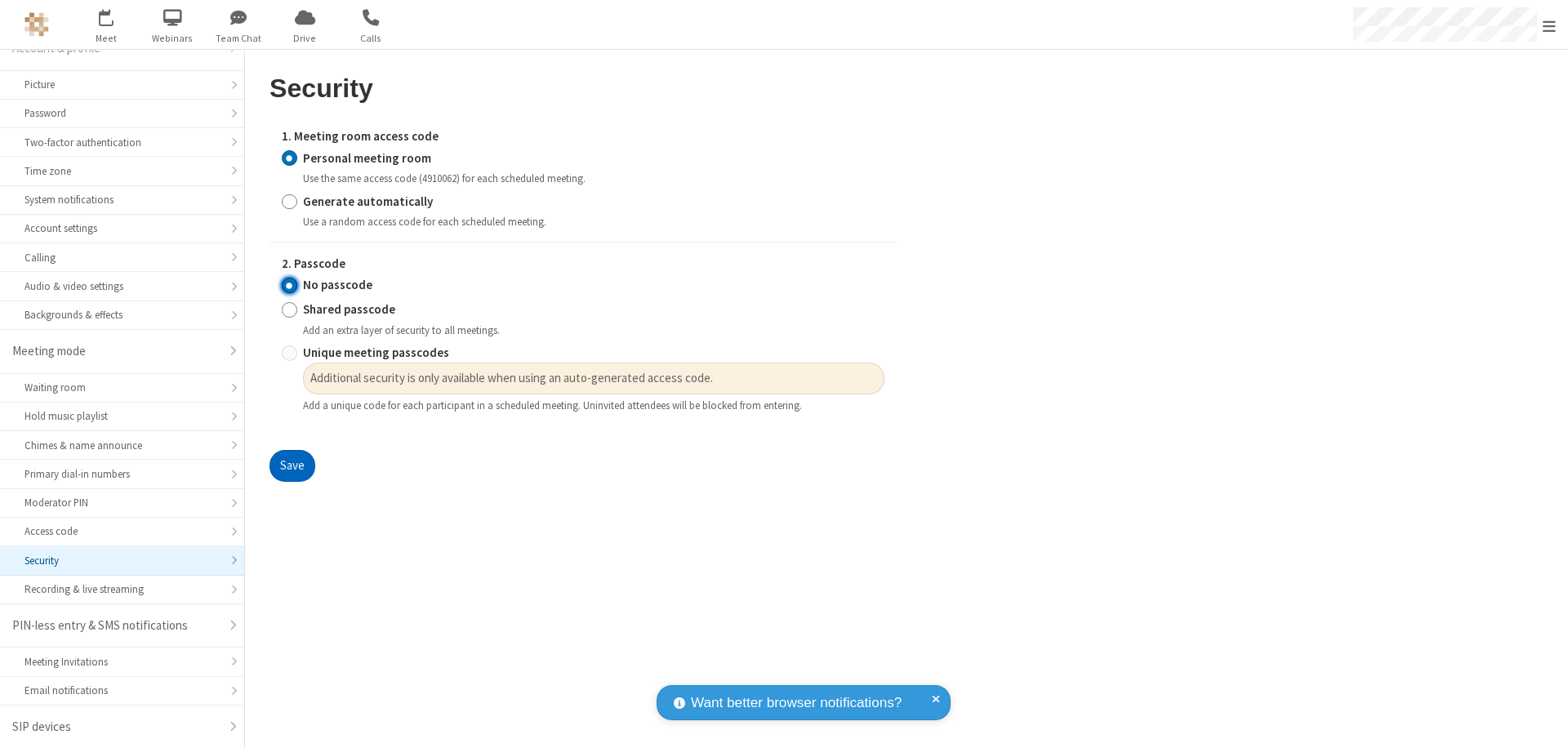
click at [292, 466] on button "Save" at bounding box center [292, 466] width 46 height 32
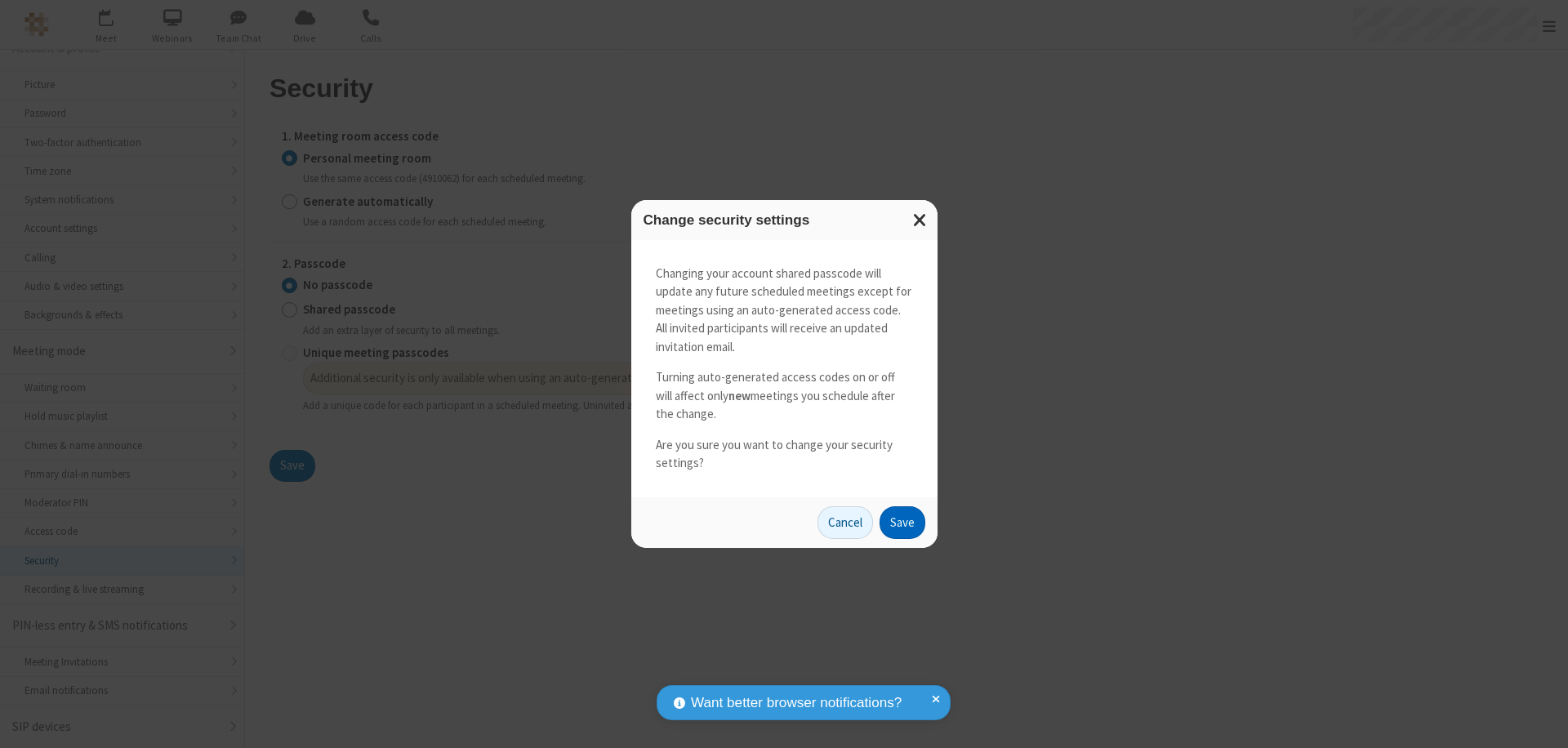
click at [902, 522] on button "Save" at bounding box center [902, 522] width 46 height 32
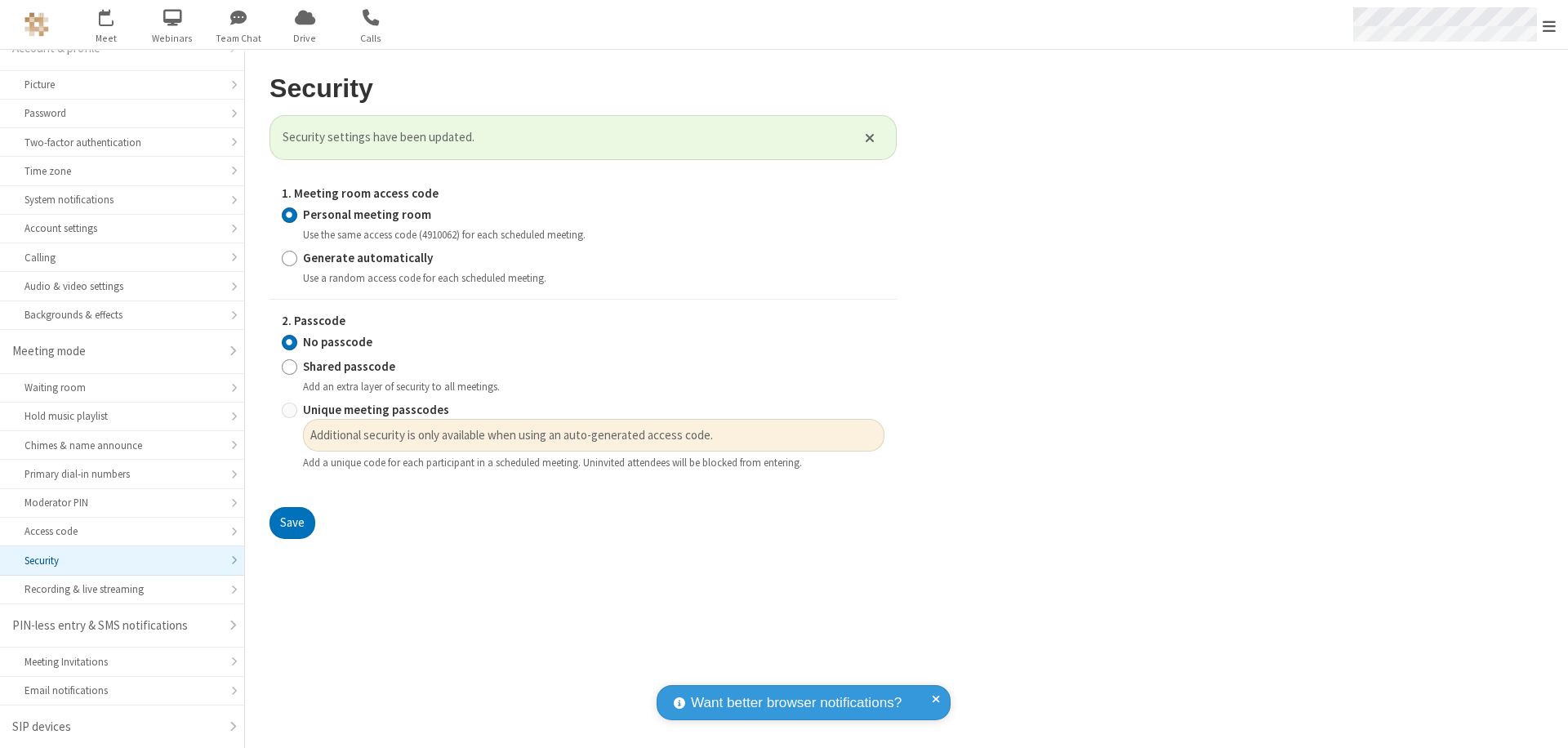
click at [1550, 24] on span "Open menu" at bounding box center [1550, 27] width 13 height 17
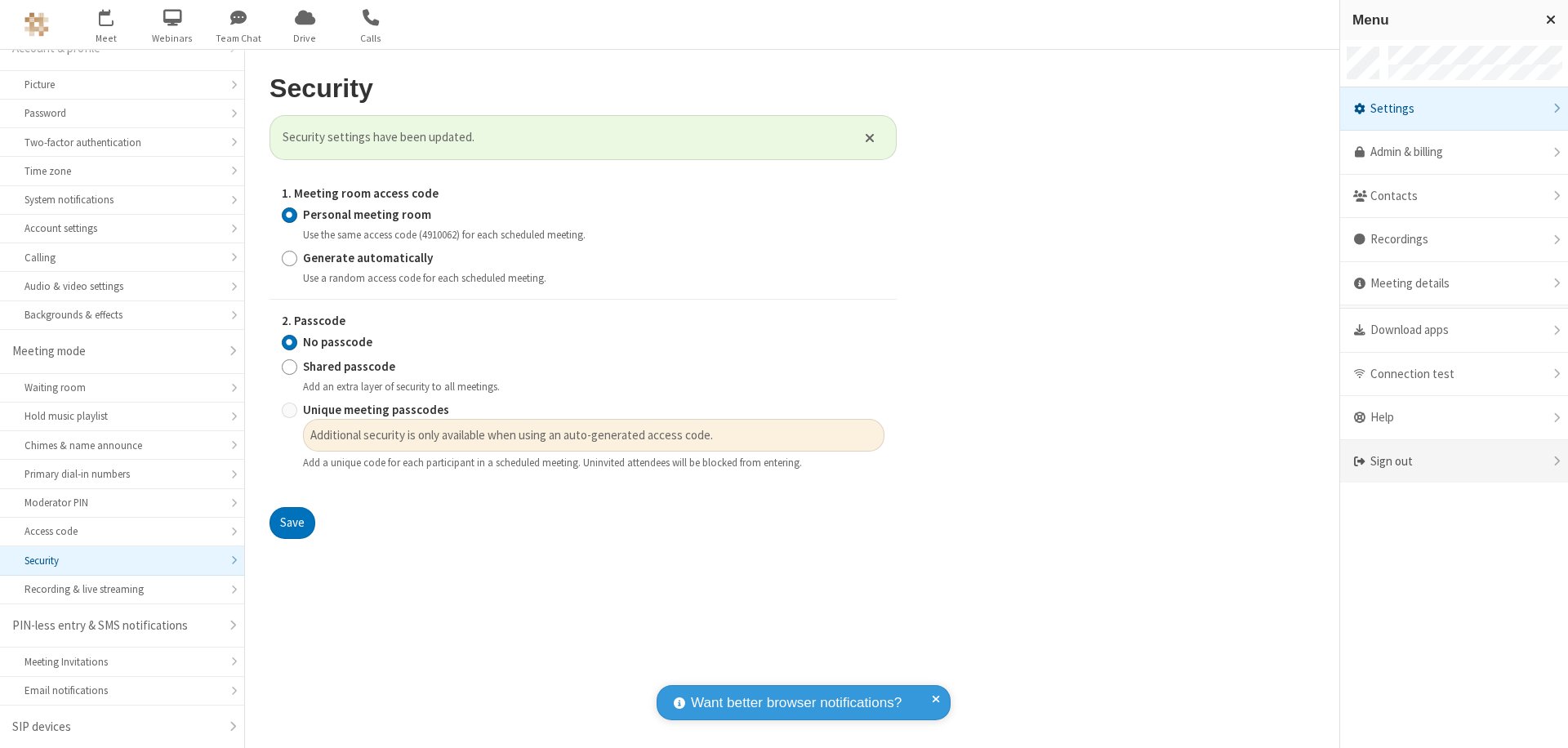
click at [1454, 461] on div "Sign out" at bounding box center [1454, 462] width 228 height 43
